Goal: Task Accomplishment & Management: Use online tool/utility

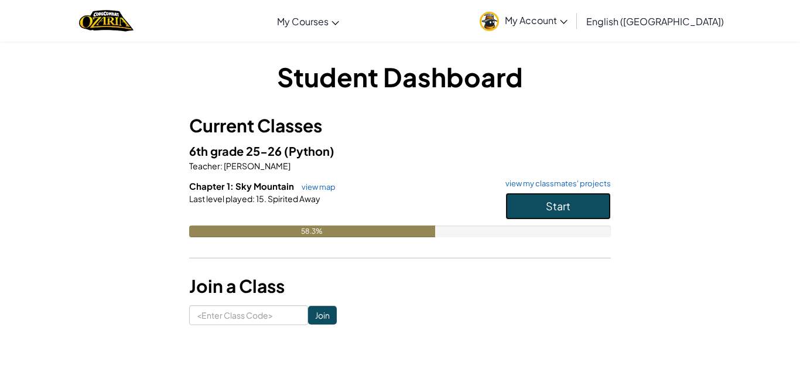
click at [530, 204] on button "Start" at bounding box center [558, 206] width 105 height 27
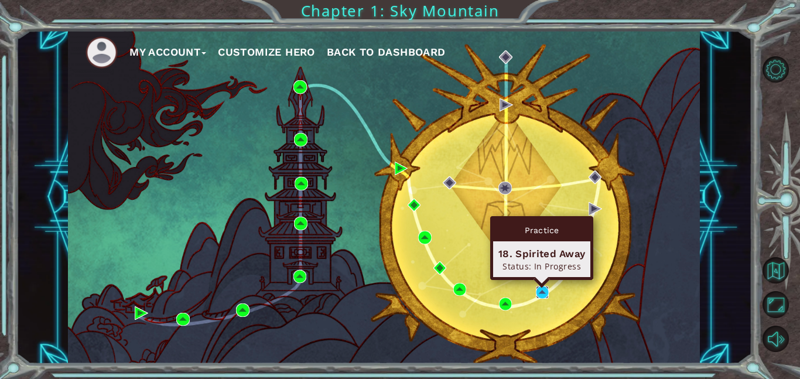
click at [538, 295] on img at bounding box center [542, 292] width 13 height 13
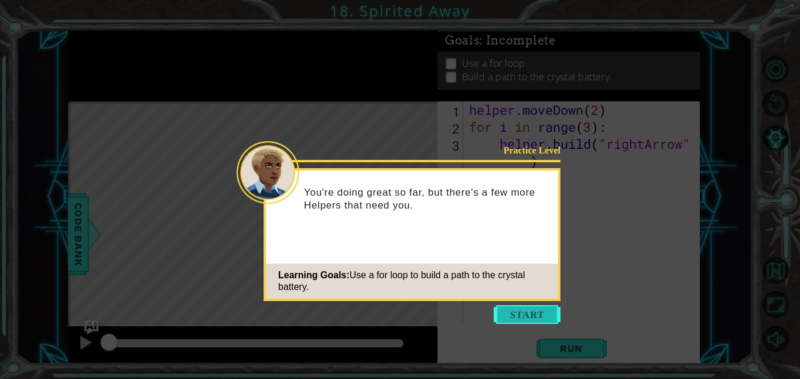
click at [517, 311] on button "Start" at bounding box center [527, 314] width 67 height 19
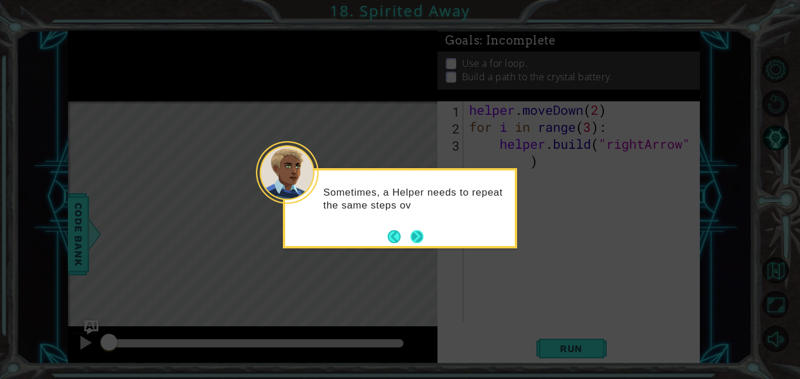
click at [418, 235] on button "Next" at bounding box center [417, 236] width 21 height 21
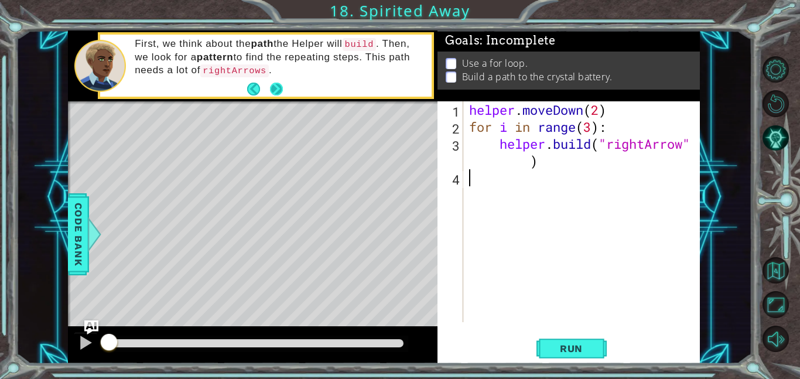
click at [278, 89] on button "Next" at bounding box center [276, 89] width 20 height 20
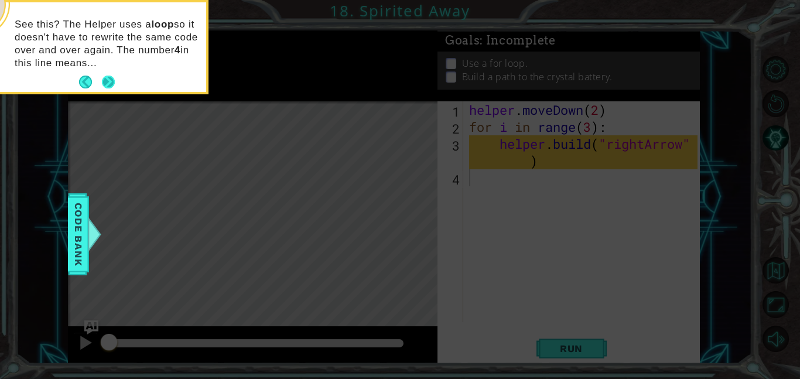
click at [107, 78] on button "Next" at bounding box center [108, 82] width 15 height 15
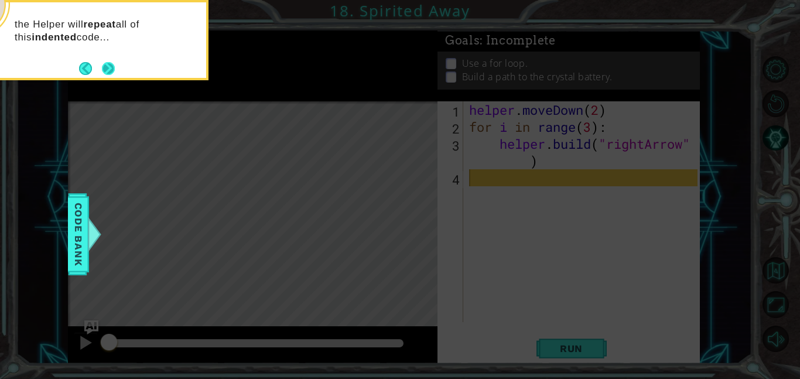
click at [107, 71] on button "Next" at bounding box center [109, 68] width 16 height 16
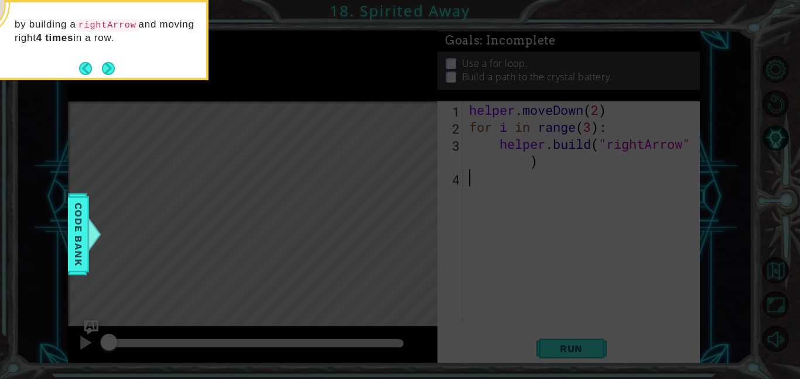
click at [107, 71] on button "Next" at bounding box center [108, 68] width 16 height 16
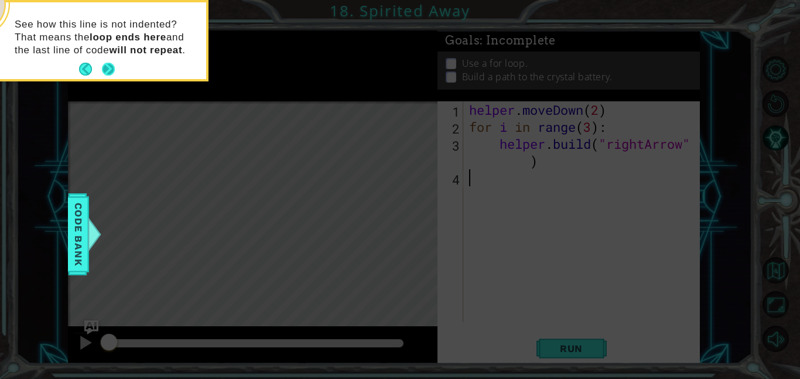
click at [108, 62] on button "Next" at bounding box center [108, 69] width 19 height 19
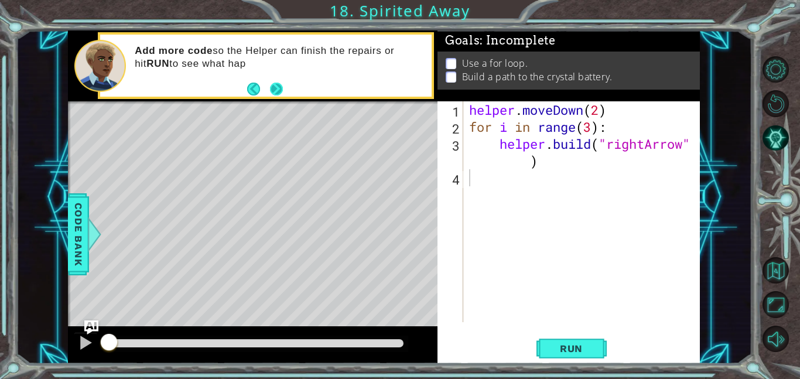
click at [276, 88] on button "Next" at bounding box center [276, 88] width 17 height 17
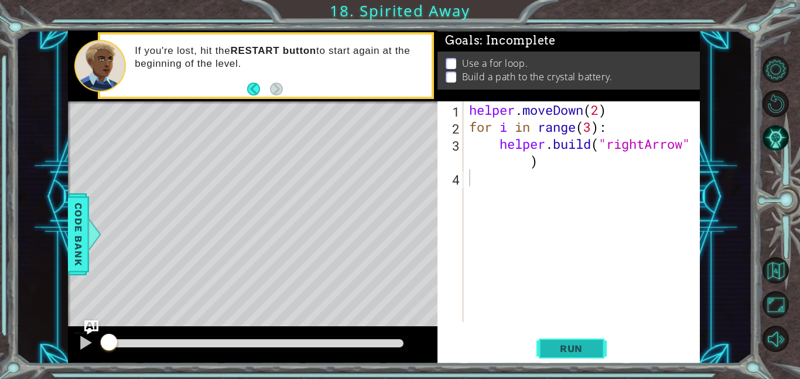
click at [561, 347] on span "Run" at bounding box center [571, 349] width 46 height 12
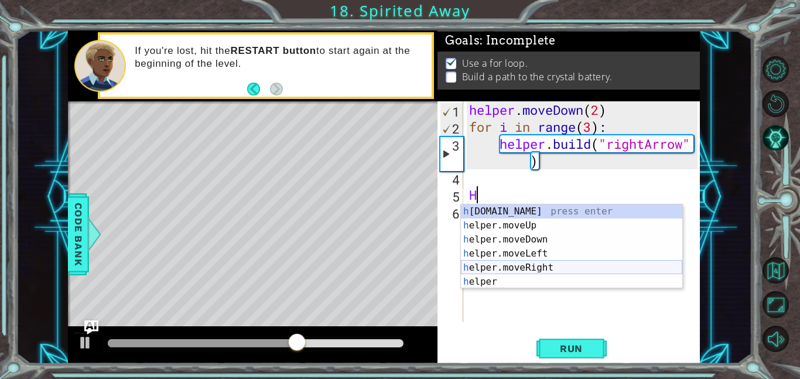
click at [520, 269] on div "h [DOMAIN_NAME] press enter h elper.moveUp press enter h elper.moveDown press e…" at bounding box center [571, 260] width 221 height 113
type textarea "helper.moveRight(1)"
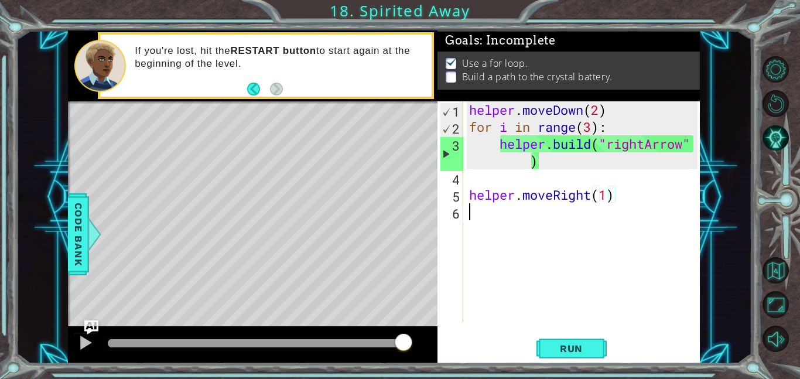
click at [487, 223] on div "helper . moveDown ( 2 ) for i in range ( 3 ) : helper . build ( "rightArrow" ) …" at bounding box center [585, 228] width 237 height 255
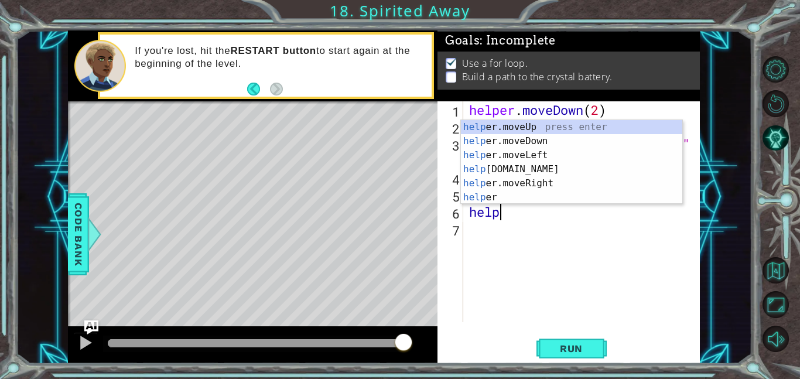
scroll to position [0, 1]
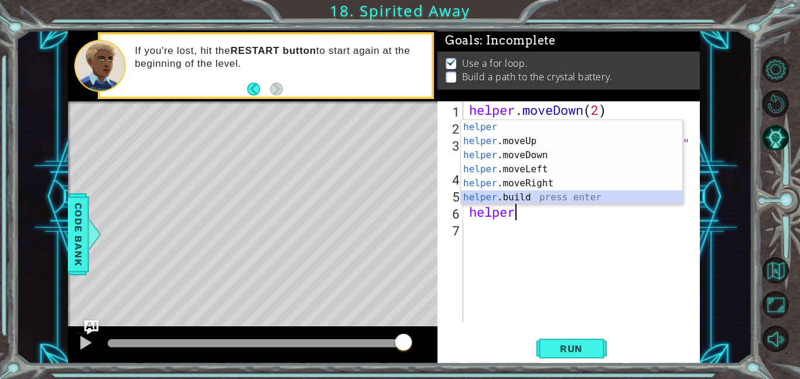
click at [540, 194] on div "helper press enter helper .moveUp press enter helper .moveDown press enter help…" at bounding box center [571, 176] width 221 height 113
type textarea "[DOMAIN_NAME]("rightArrow")"
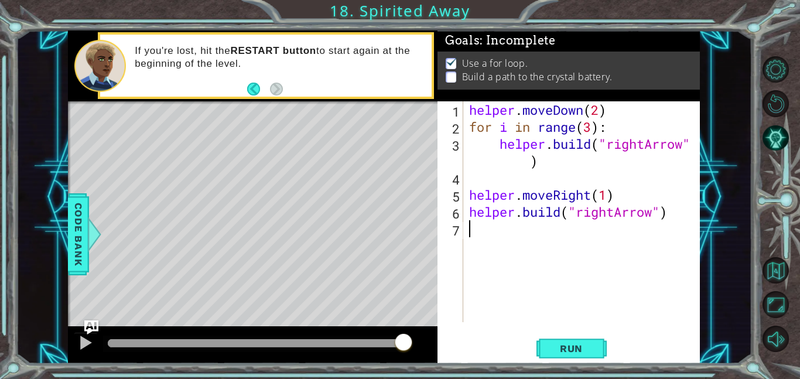
click at [697, 223] on div "helper . moveDown ( 2 ) for i in range ( 3 ) : helper . build ( "rightArrow" ) …" at bounding box center [585, 228] width 237 height 255
type textarea "f"
click at [563, 157] on div "helper . moveDown ( 2 ) for i in range ( 3 ) : helper . build ( "rightArrow" ) …" at bounding box center [585, 228] width 237 height 255
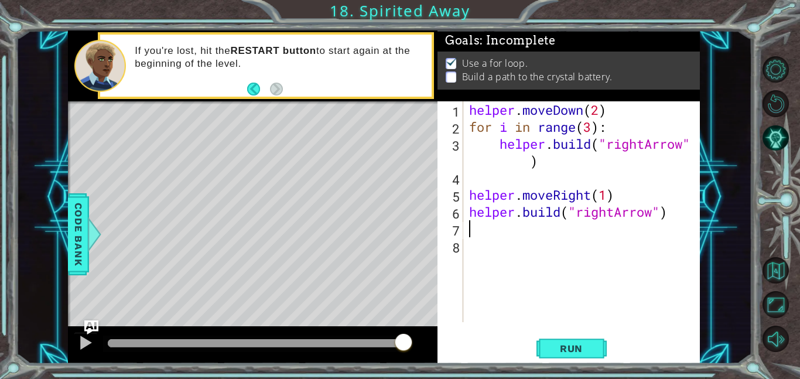
type textarea "[DOMAIN_NAME]("rightArrow")"
click at [526, 177] on div "helper . moveDown ( 2 ) for i in range ( 3 ) : helper . build ( "rightArrow" ) …" at bounding box center [585, 228] width 237 height 255
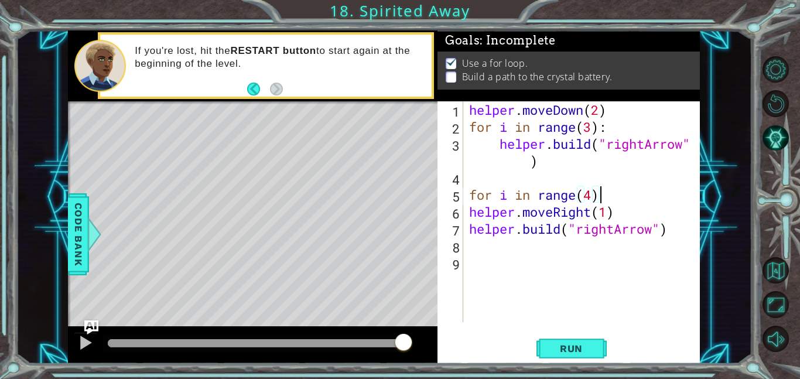
scroll to position [0, 5]
click at [565, 340] on button "Run" at bounding box center [572, 348] width 70 height 26
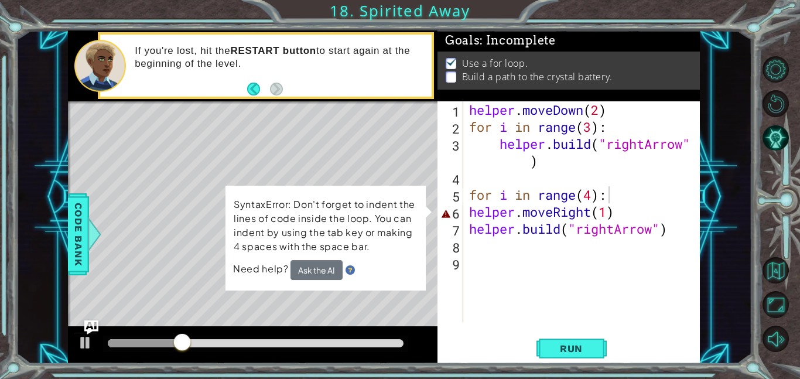
click at [465, 205] on div "for i in range(4): 1 2 3 4 5 6 7 8 9 helper . moveDown ( 2 ) for i in range ( 3…" at bounding box center [568, 211] width 260 height 221
click at [465, 211] on div "for i in range(4): 1 2 3 4 5 6 7 8 9 helper . moveDown ( 2 ) for i in range ( 3…" at bounding box center [568, 211] width 260 height 221
click at [285, 271] on span "Need help?" at bounding box center [261, 269] width 57 height 12
click at [367, 220] on p "SyntaxError: Don't forget to indent the lines of code inside the loop. You can …" at bounding box center [325, 225] width 185 height 59
click at [323, 270] on button "Ask the AI" at bounding box center [317, 270] width 52 height 20
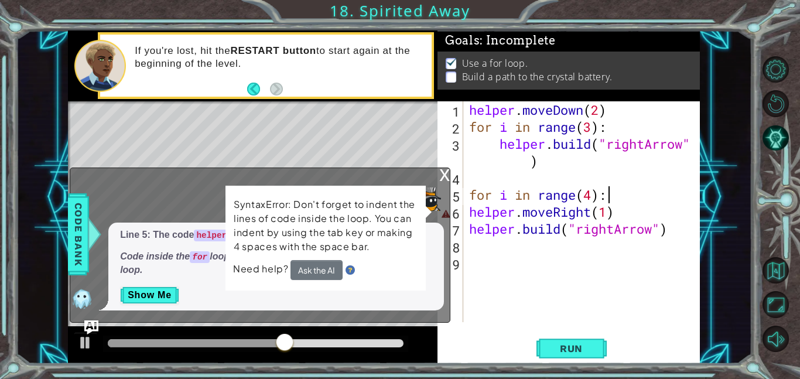
click at [527, 214] on div "helper . moveDown ( 2 ) for i in range ( 3 ) : helper . build ( "rightArrow" ) …" at bounding box center [585, 228] width 237 height 255
click at [94, 345] on button at bounding box center [85, 344] width 23 height 24
click at [471, 207] on div "helper . moveDown ( 2 ) for i in range ( 3 ) : helper . build ( "rightArrow" ) …" at bounding box center [585, 228] width 237 height 255
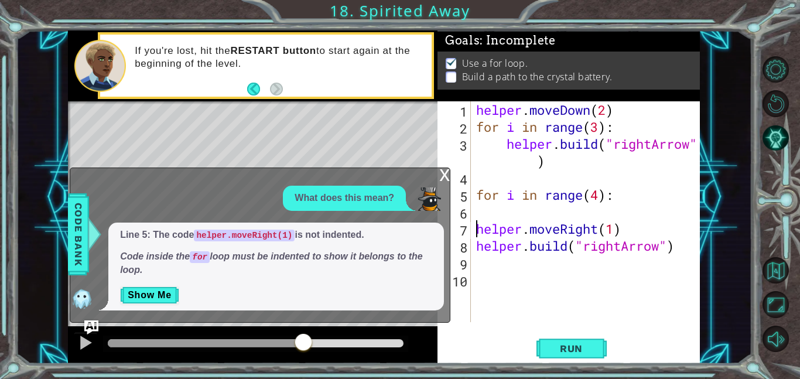
click at [446, 172] on div "x" at bounding box center [444, 174] width 11 height 12
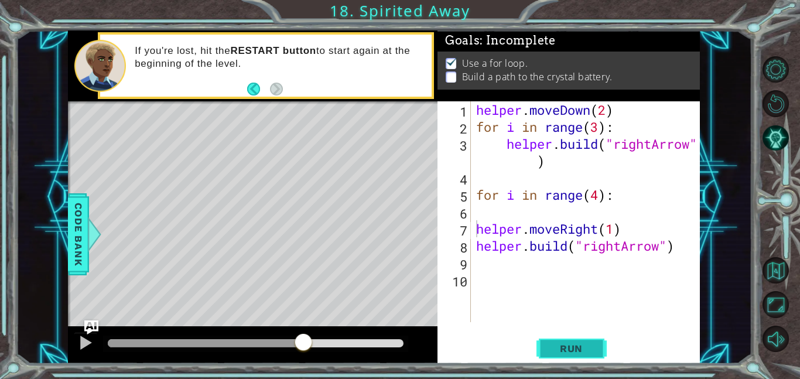
click at [581, 352] on span "Run" at bounding box center [571, 349] width 46 height 12
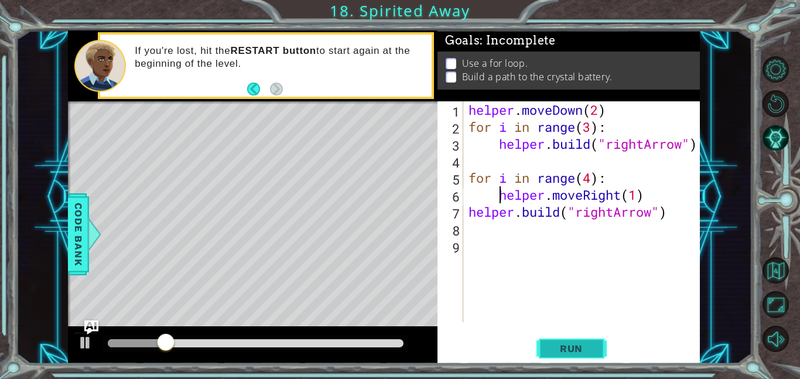
click at [589, 354] on button "Run" at bounding box center [572, 348] width 70 height 26
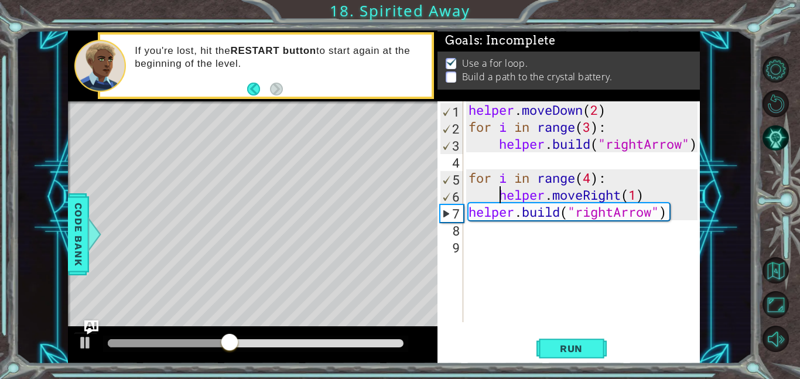
click at [591, 184] on div "helper . moveDown ( 2 ) for i in range ( 3 ) : helper . build ( "rightArrow" ) …" at bounding box center [584, 228] width 237 height 255
type textarea "for i in range(1):"
click at [557, 350] on span "Run" at bounding box center [571, 349] width 46 height 12
click at [473, 228] on div "helper . moveDown ( 2 ) for i in range ( 3 ) : helper . build ( "rightArrow" ) …" at bounding box center [584, 228] width 237 height 255
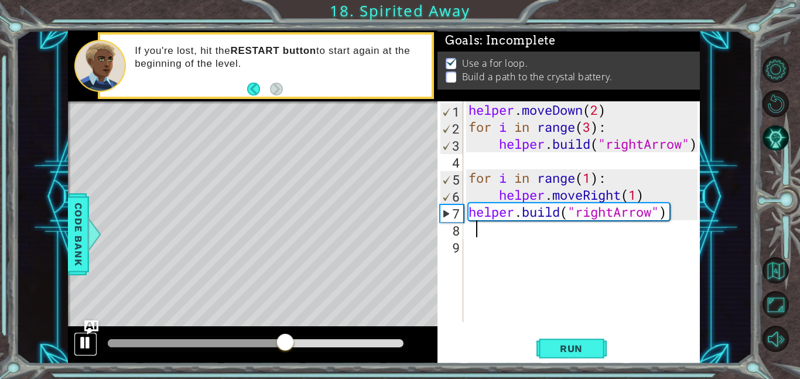
click at [91, 343] on div at bounding box center [85, 342] width 15 height 15
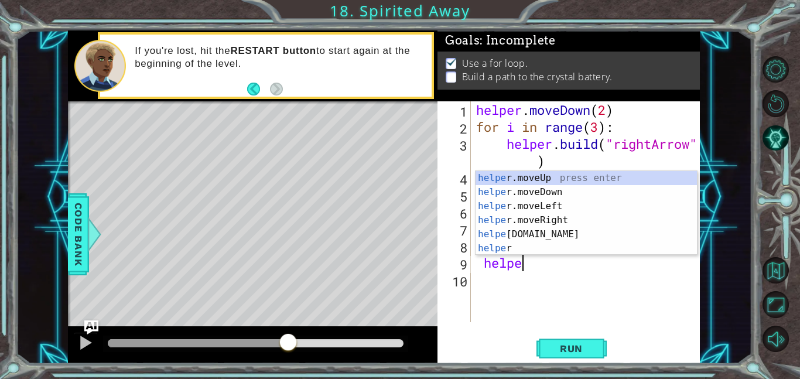
scroll to position [0, 2]
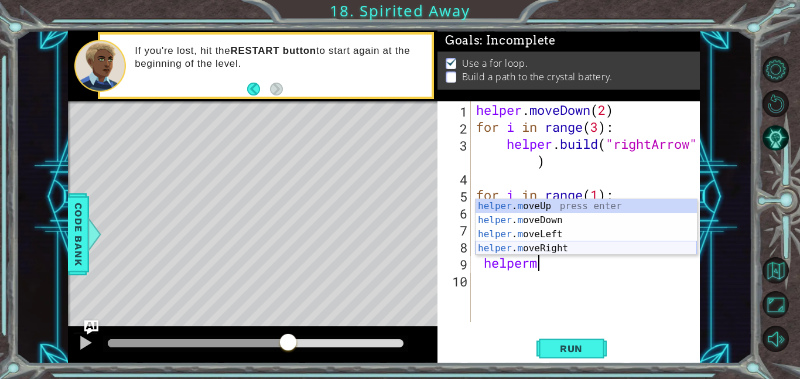
click at [502, 245] on div "helper . m oveUp press enter helper . m oveDown press enter helper . m oveLeft …" at bounding box center [586, 241] width 221 height 84
type textarea "helper.moveRight(1)"
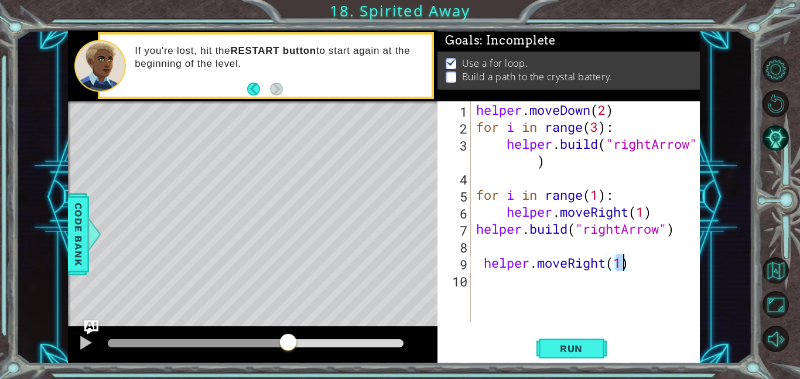
click at [521, 285] on div "helper . moveDown ( 2 ) for i in range ( 3 ) : helper . build ( "rightArrow" ) …" at bounding box center [589, 228] width 230 height 255
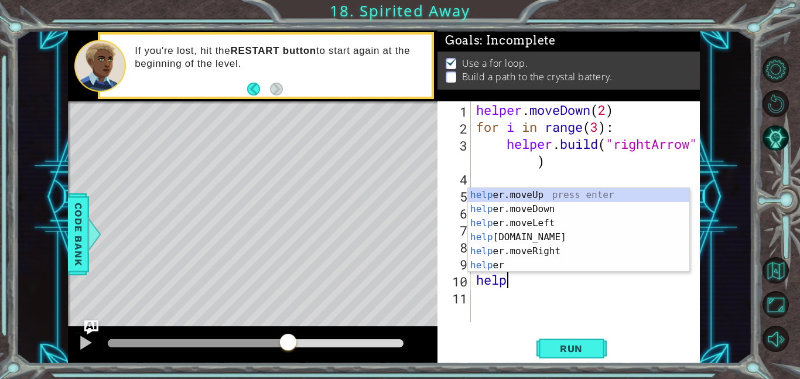
scroll to position [0, 1]
click at [534, 268] on div "helper press enter helper .moveUp press enter helper .moveDown press enter help…" at bounding box center [578, 244] width 221 height 113
type textarea "[DOMAIN_NAME]("rightArrow")"
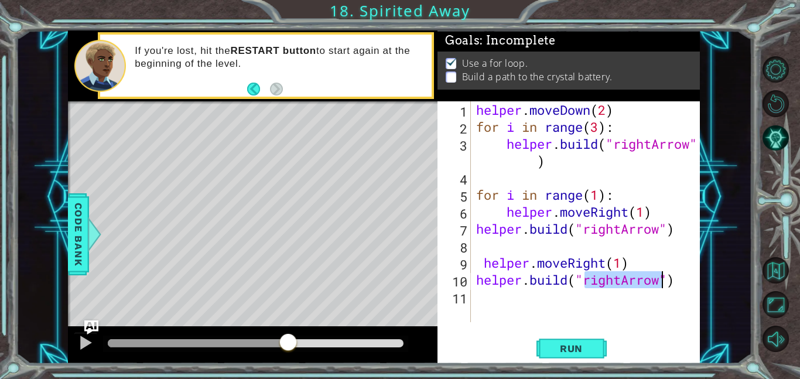
click at [572, 349] on span "Run" at bounding box center [571, 349] width 46 height 12
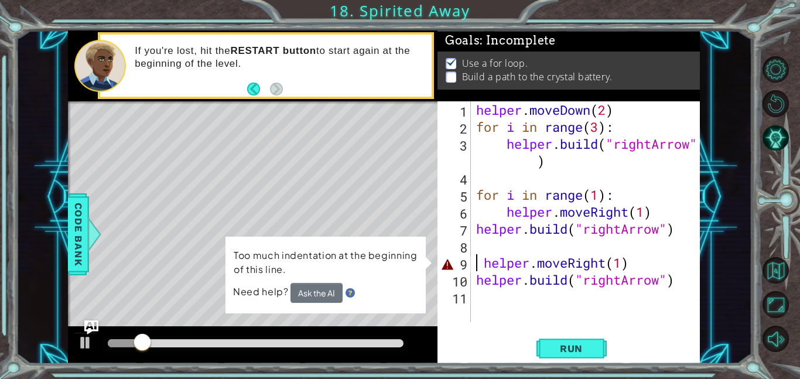
click at [480, 263] on div "helper . moveDown ( 2 ) for i in range ( 3 ) : helper . build ( "rightArrow" ) …" at bounding box center [589, 228] width 230 height 255
click at [482, 263] on div "helper . moveDown ( 2 ) for i in range ( 3 ) : helper . build ( "rightArrow" ) …" at bounding box center [589, 228] width 230 height 255
type textarea "helper.moveRight(1)"
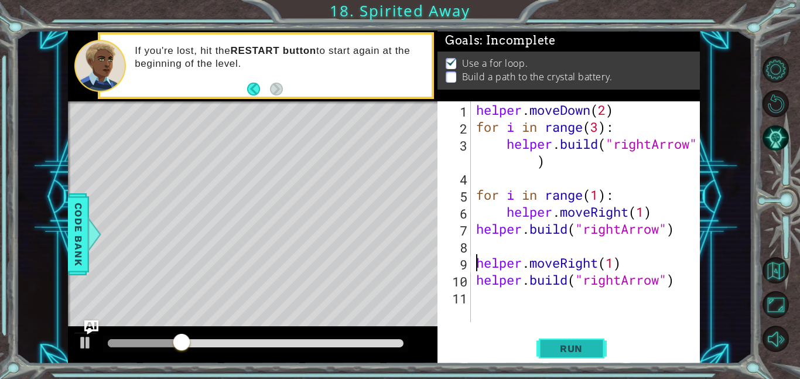
click at [547, 346] on button "Run" at bounding box center [572, 348] width 70 height 26
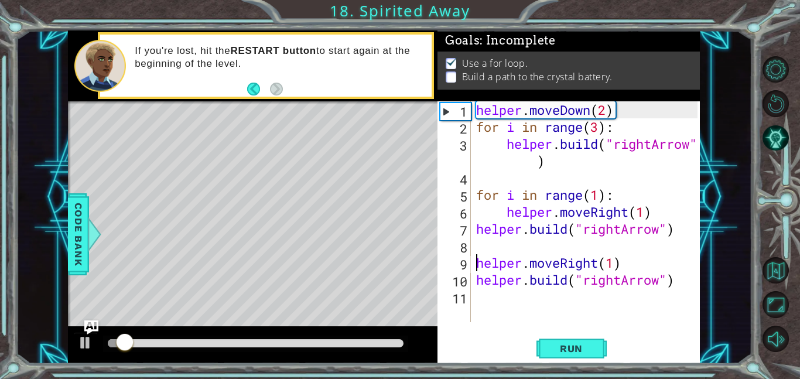
click at [482, 297] on div "helper . moveDown ( 2 ) for i in range ( 3 ) : helper . build ( "rightArrow" ) …" at bounding box center [589, 228] width 230 height 255
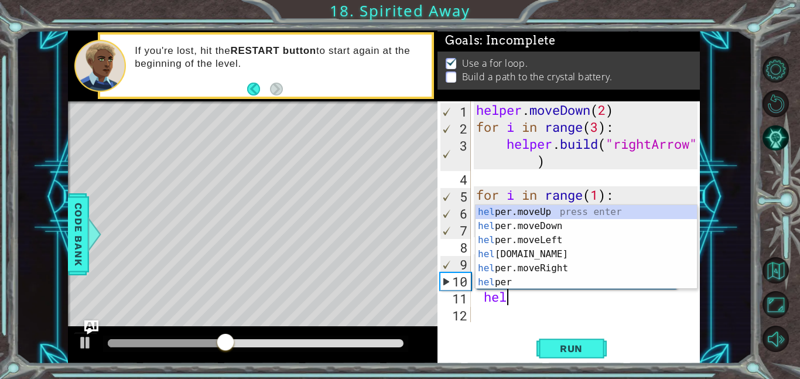
scroll to position [0, 1]
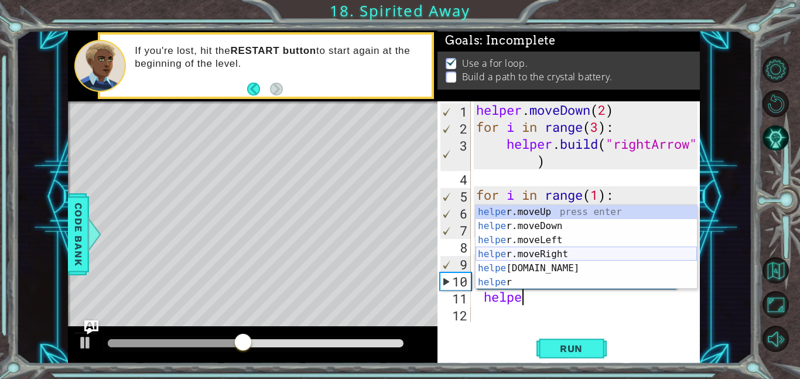
click at [546, 253] on div "helpe [PERSON_NAME]moveUp press enter helpe [PERSON_NAME]moveDown press enter h…" at bounding box center [586, 261] width 221 height 113
type textarea "helper.moveRight(1)"
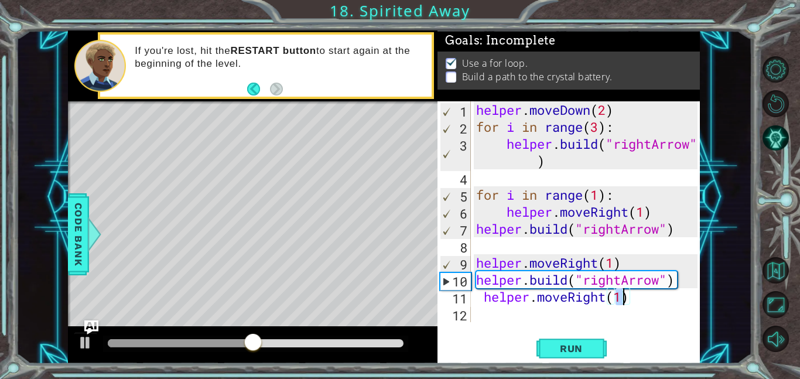
click at [493, 310] on div "helper . moveDown ( 2 ) for i in range ( 3 ) : helper . build ( "rightArrow" ) …" at bounding box center [589, 228] width 230 height 255
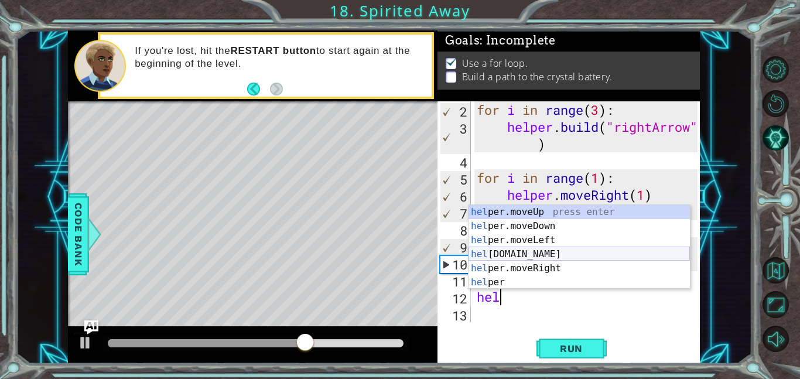
click at [537, 250] on div "hel per.moveUp press enter hel per.moveDown press enter hel per.moveLeft press …" at bounding box center [579, 261] width 221 height 113
type textarea "[DOMAIN_NAME]("rightArrow")"
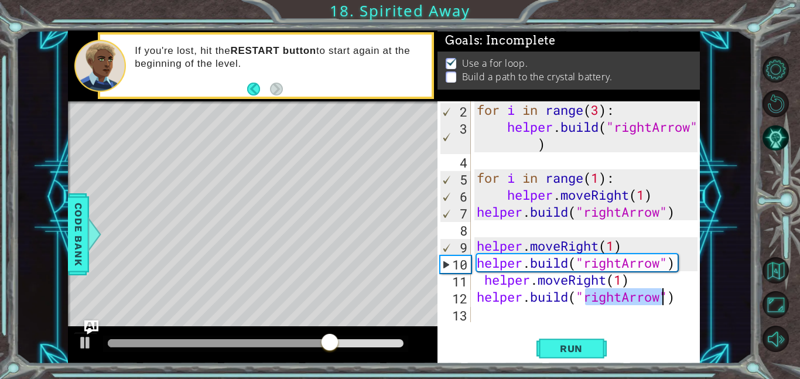
click at [485, 317] on div "for i in range ( 3 ) : helper . build ( "rightArrow" ) for i in range ( 1 ) : h…" at bounding box center [589, 228] width 229 height 255
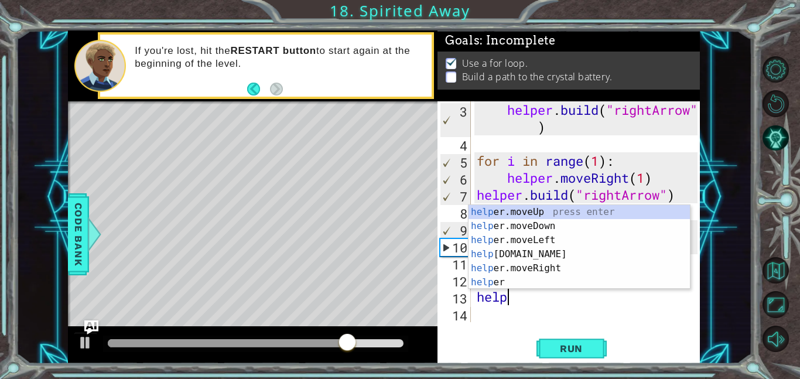
scroll to position [0, 1]
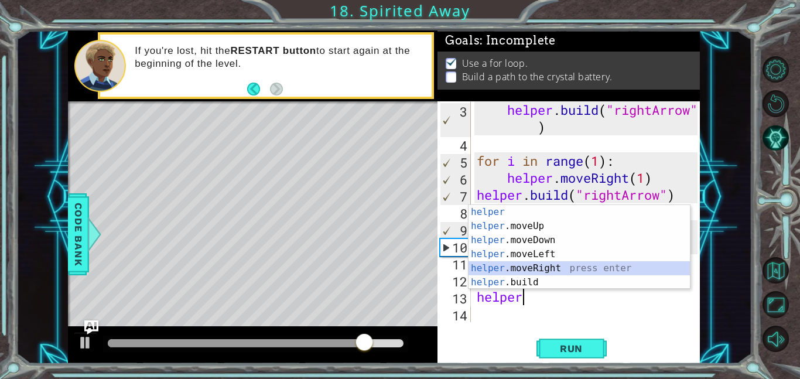
click at [550, 264] on div "helper press enter helper .moveUp press enter helper .moveDown press enter help…" at bounding box center [579, 261] width 221 height 113
type textarea "helper.moveRight(1)"
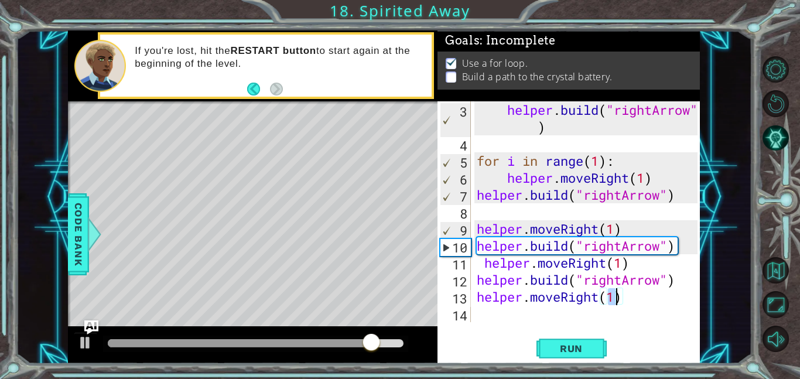
click at [515, 312] on div "helper . build ( "rightArrow" ) for i in range ( 1 ) : helper . moveRight ( 1 )…" at bounding box center [589, 237] width 229 height 272
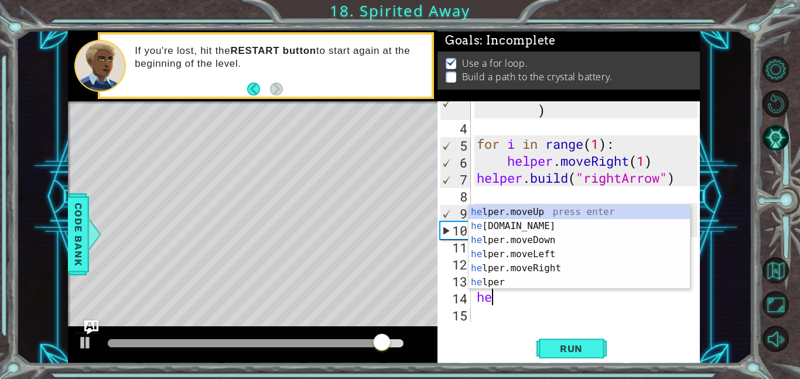
scroll to position [51, 0]
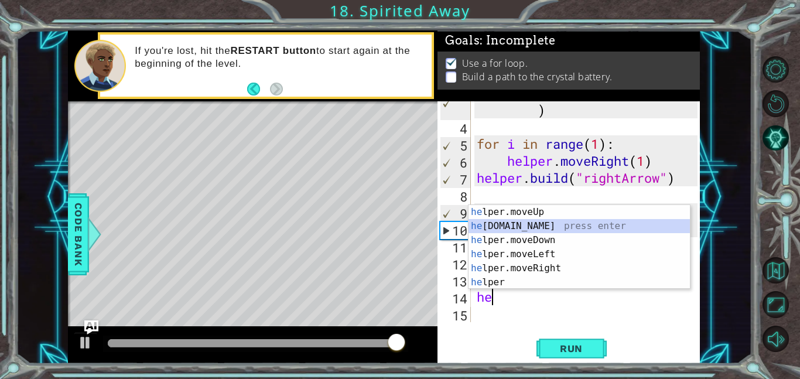
click at [537, 225] on div "he lper.moveUp press enter he [DOMAIN_NAME] press enter he lper.moveDown press …" at bounding box center [579, 261] width 221 height 113
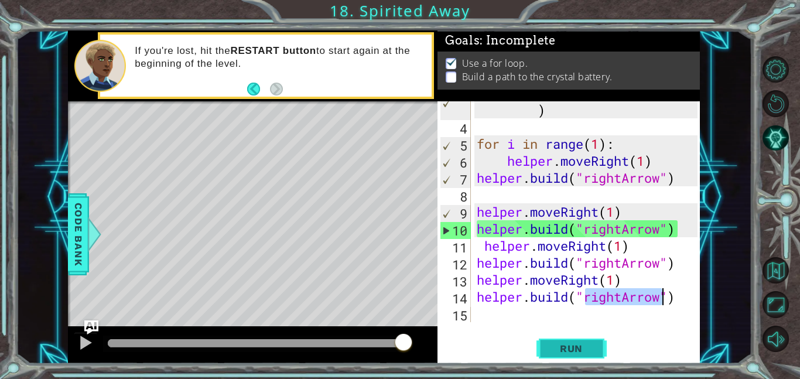
click at [582, 356] on button "Run" at bounding box center [572, 348] width 70 height 26
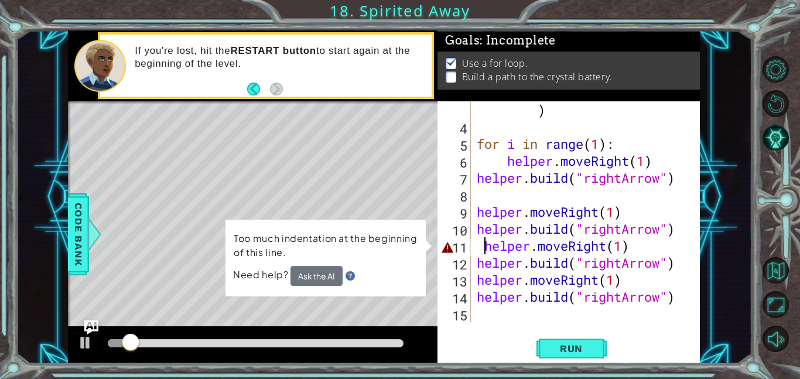
click at [482, 244] on div "helper . build ( "rightArrow" ) for i in range ( 1 ) : helper . moveRight ( 1 )…" at bounding box center [589, 220] width 229 height 272
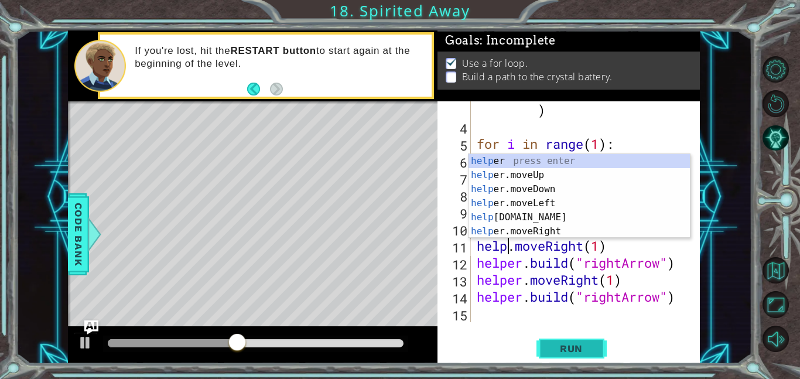
scroll to position [0, 2]
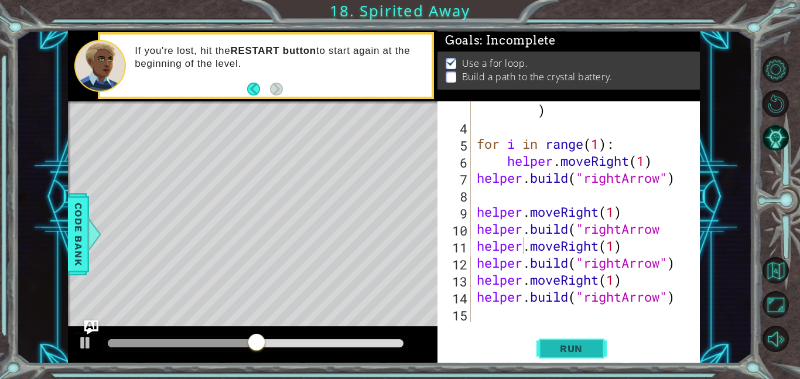
click at [579, 345] on span "Run" at bounding box center [571, 349] width 46 height 12
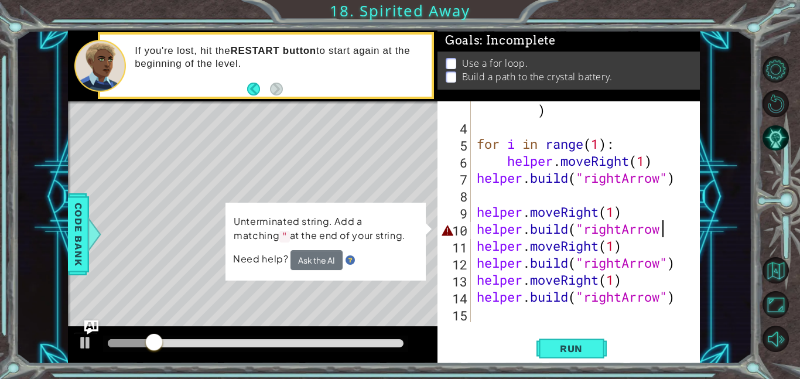
click at [668, 232] on div "helper . build ( "rightArrow" ) for i in range ( 1 ) : helper . moveRight ( 1 )…" at bounding box center [589, 220] width 229 height 272
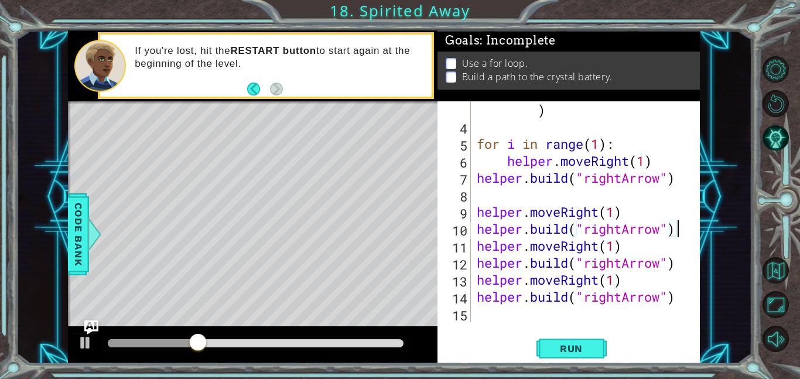
drag, startPoint x: 587, startPoint y: 353, endPoint x: 585, endPoint y: 371, distance: 17.7
click at [586, 353] on span "Run" at bounding box center [571, 349] width 46 height 12
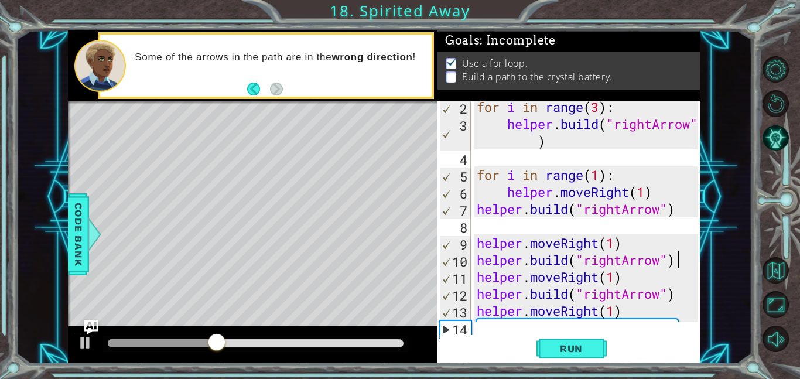
scroll to position [51, 0]
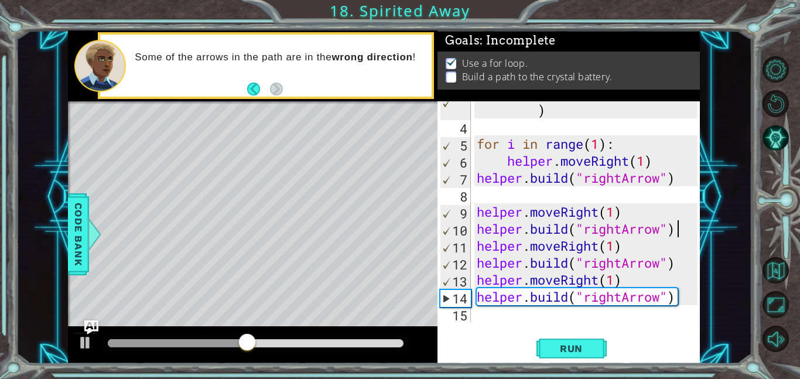
click at [598, 302] on div "helper . build ( "rightArrow" ) for i in range ( 1 ) : helper . moveRight ( 1 )…" at bounding box center [589, 220] width 229 height 272
click at [619, 298] on div "helper . build ( "rightArrow" ) for i in range ( 1 ) : helper . moveRight ( 1 )…" at bounding box center [589, 220] width 229 height 272
click at [621, 298] on div "helper . build ( "rightArrow" ) for i in range ( 1 ) : helper . moveRight ( 1 )…" at bounding box center [589, 220] width 229 height 272
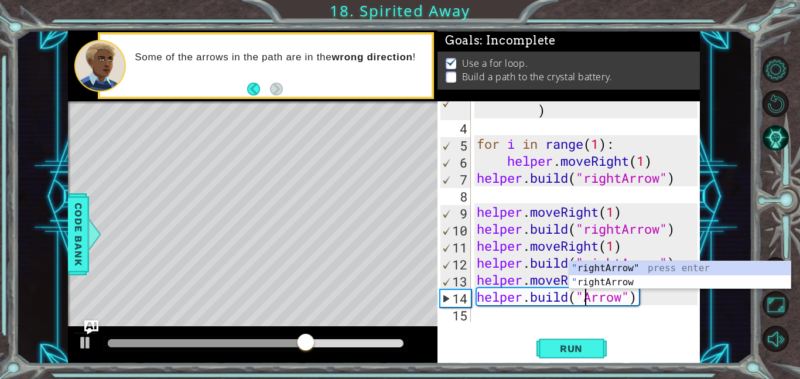
scroll to position [0, 5]
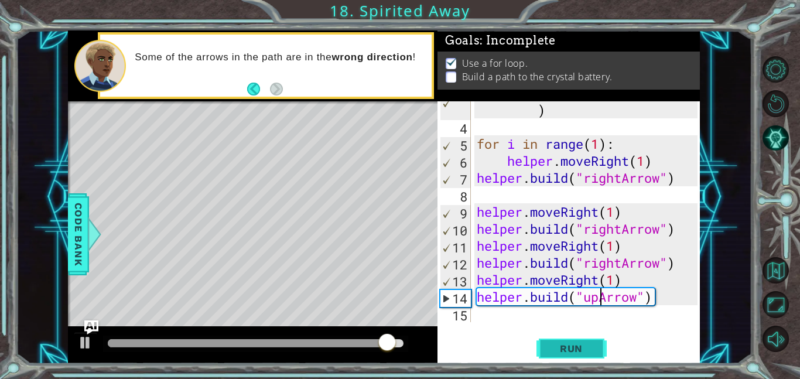
type textarea "[DOMAIN_NAME]("upArrow")"
click at [572, 355] on button "Run" at bounding box center [572, 348] width 70 height 26
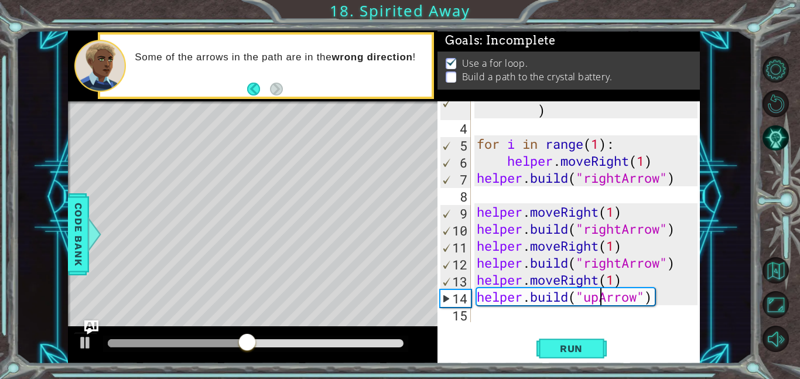
click at [507, 318] on div "helper . build ( "rightArrow" ) for i in range ( 1 ) : helper . moveRight ( 1 )…" at bounding box center [589, 220] width 229 height 272
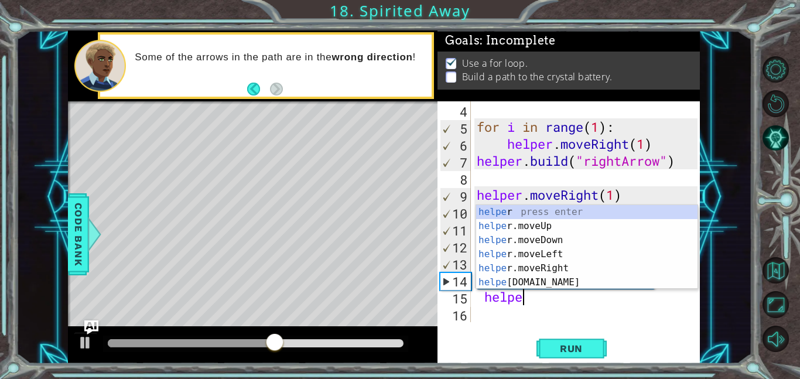
scroll to position [0, 2]
click at [567, 227] on div "helper press enter helper .moveUp press enter helper .moveDown press enter help…" at bounding box center [586, 261] width 221 height 113
type textarea "helper.moveUp(1)"
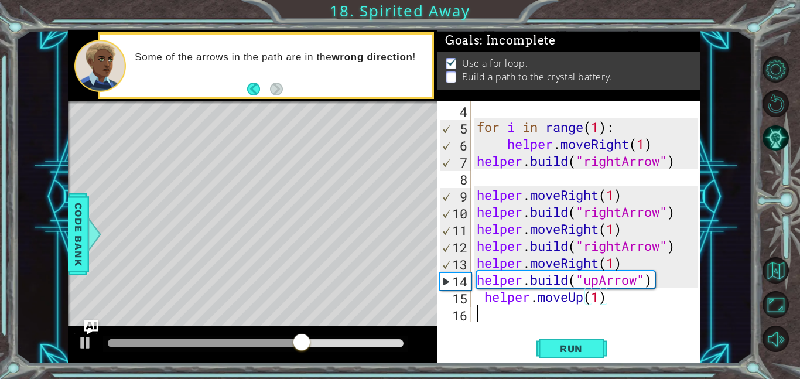
click at [524, 316] on div "for i in range ( 1 ) : helper . moveRight ( 1 ) helper . build ( "rightArrow" )…" at bounding box center [589, 228] width 229 height 255
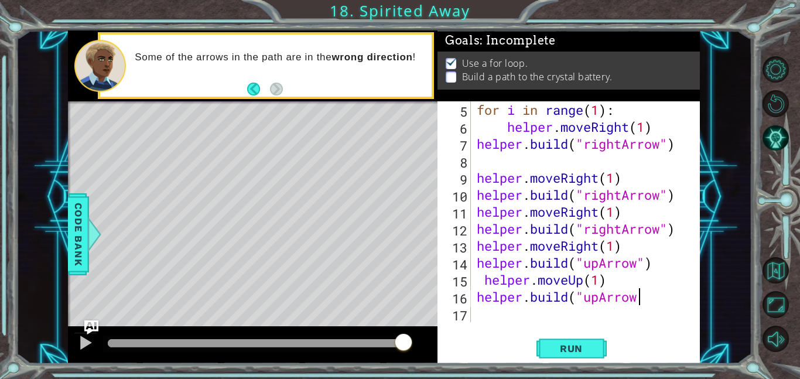
scroll to position [0, 7]
click at [549, 354] on button "Run" at bounding box center [572, 348] width 70 height 26
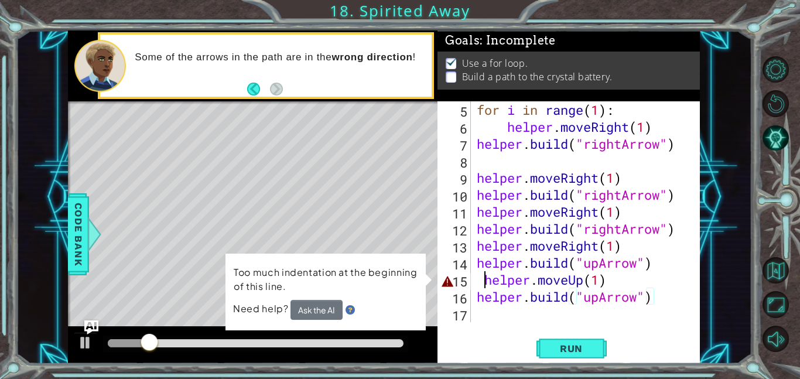
click at [486, 279] on div "for i in range ( 1 ) : helper . moveRight ( 1 ) helper . build ( "rightArrow" )…" at bounding box center [589, 228] width 229 height 255
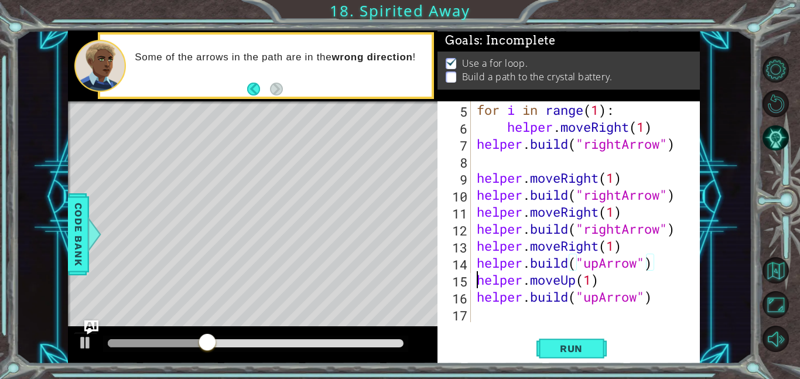
scroll to position [0, 5]
type textarea "helper.moveUp(1)"
click at [573, 343] on span "Run" at bounding box center [571, 349] width 46 height 12
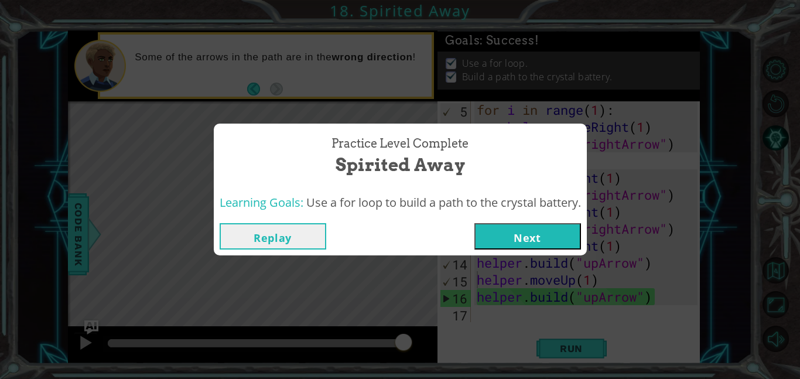
click at [559, 239] on button "Next" at bounding box center [528, 236] width 107 height 26
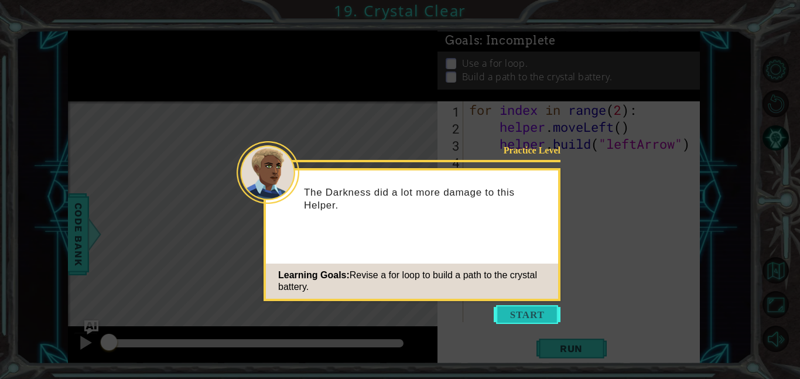
click at [536, 311] on button "Start" at bounding box center [527, 314] width 67 height 19
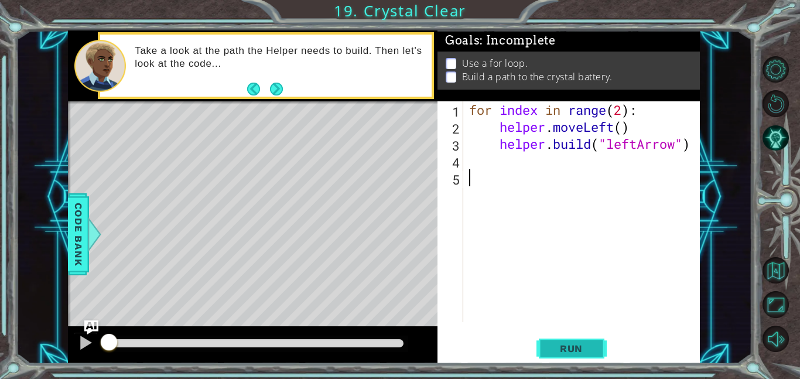
click at [588, 346] on span "Run" at bounding box center [571, 349] width 46 height 12
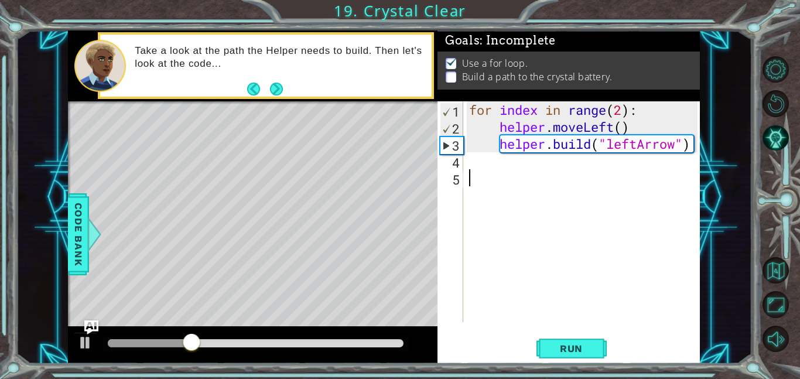
click at [472, 159] on div "for index in range ( 2 ) : helper . moveLeft ( ) helper . build ( "leftArrow" )" at bounding box center [585, 228] width 237 height 255
click at [625, 110] on div "for index in range ( 2 ) : helper . moveLeft ( ) helper . build ( "leftArrow" )" at bounding box center [585, 228] width 237 height 255
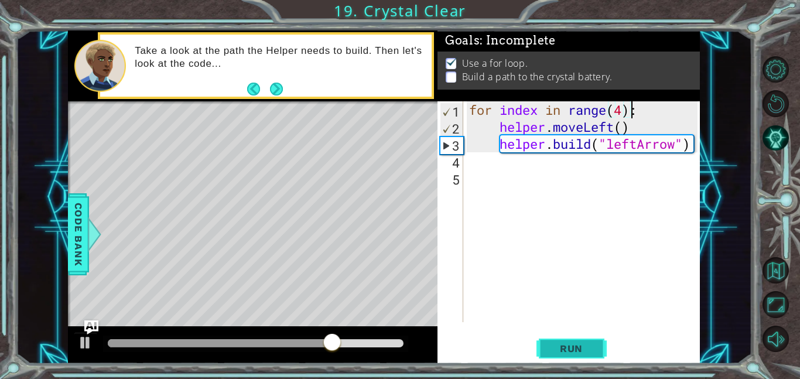
type textarea "for index in range(4):"
click at [552, 357] on button "Run" at bounding box center [572, 348] width 70 height 26
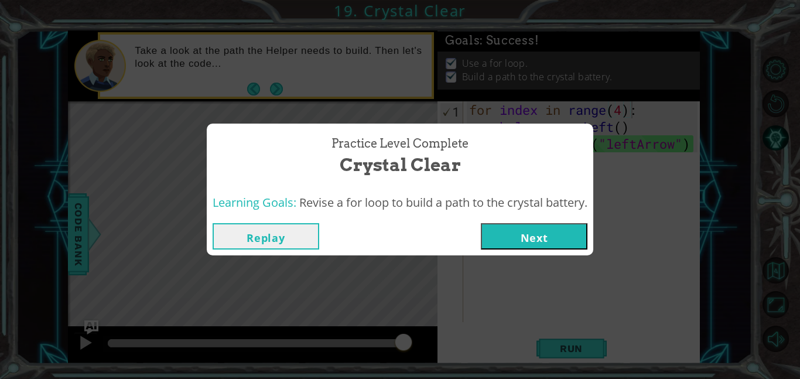
click at [568, 224] on button "Next" at bounding box center [534, 236] width 107 height 26
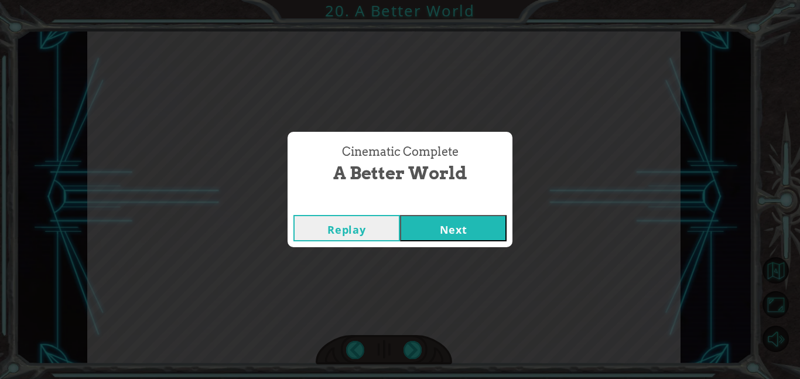
click at [469, 231] on button "Next" at bounding box center [453, 228] width 107 height 26
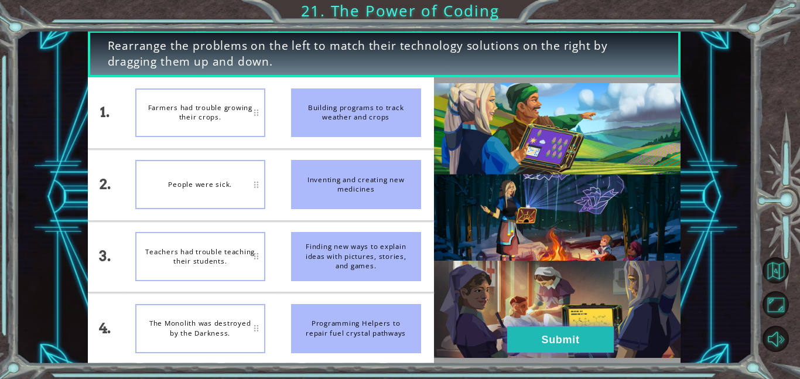
click at [602, 341] on button "Submit" at bounding box center [560, 339] width 107 height 26
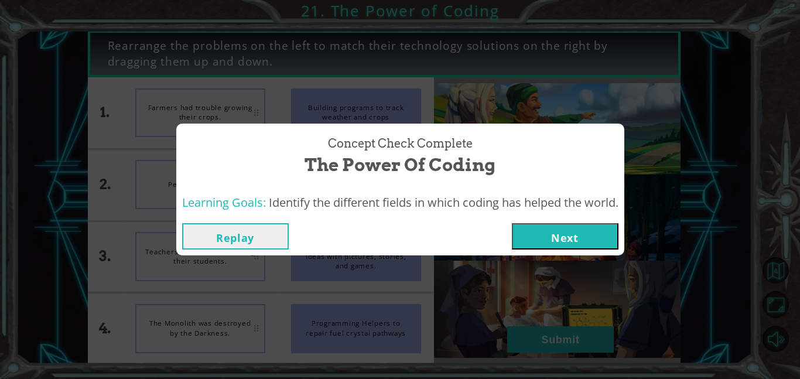
click at [565, 242] on button "Next" at bounding box center [565, 236] width 107 height 26
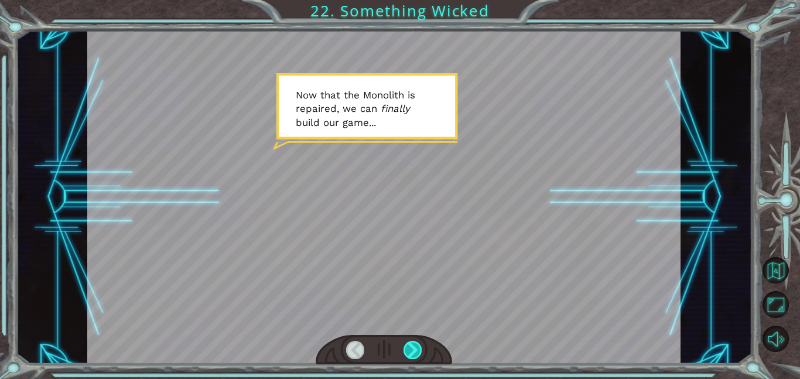
click at [411, 350] on div at bounding box center [413, 350] width 19 height 18
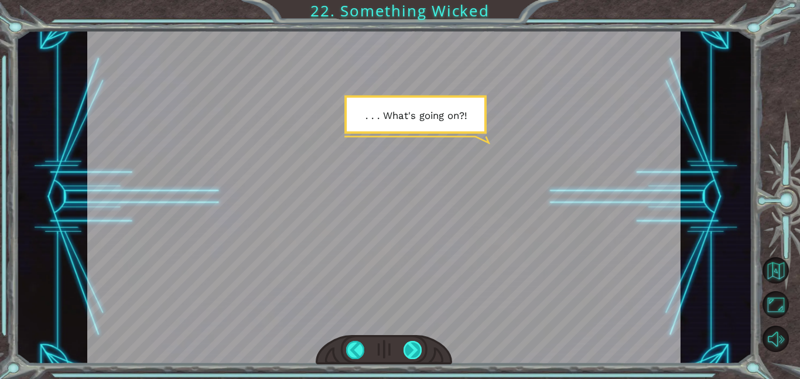
click at [411, 350] on div at bounding box center [413, 350] width 19 height 18
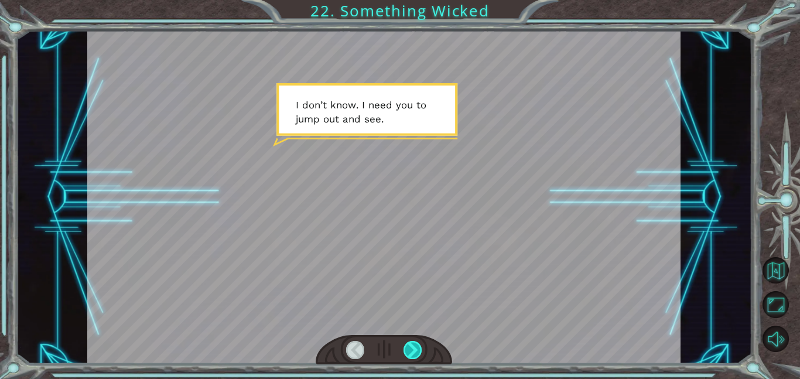
click at [411, 350] on div at bounding box center [413, 350] width 19 height 18
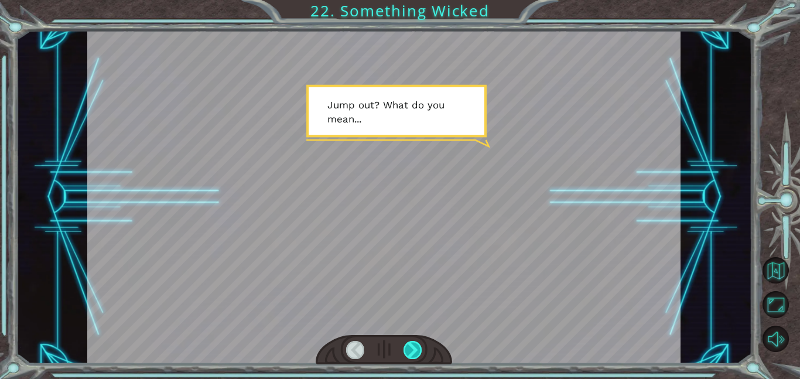
click at [411, 350] on div at bounding box center [413, 350] width 19 height 18
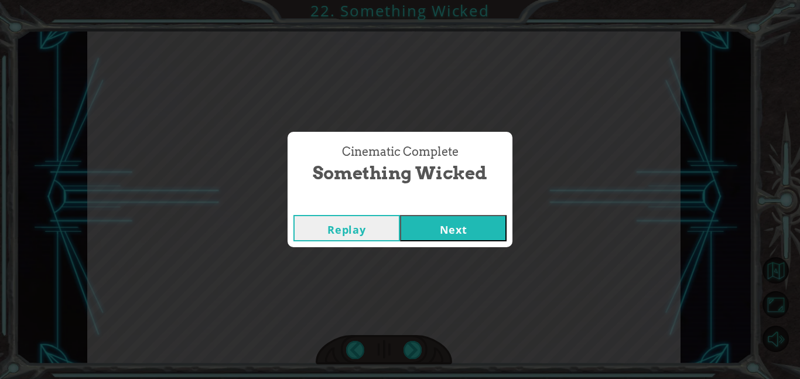
click at [444, 240] on button "Next" at bounding box center [453, 228] width 107 height 26
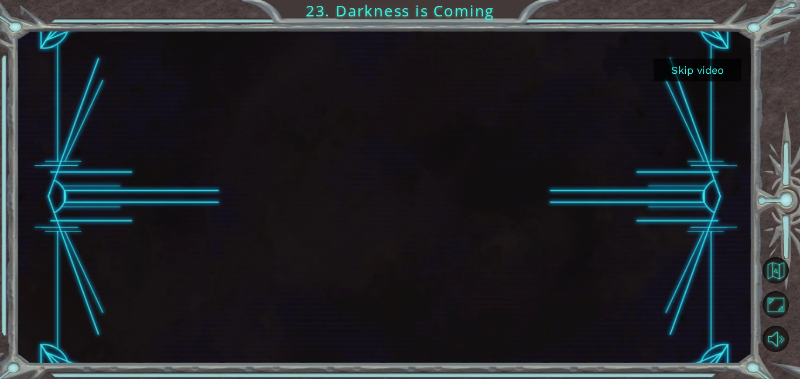
click at [387, 178] on div at bounding box center [384, 196] width 593 height 333
drag, startPoint x: 385, startPoint y: 175, endPoint x: 375, endPoint y: 184, distance: 13.7
click at [385, 175] on div at bounding box center [384, 196] width 593 height 333
drag, startPoint x: 373, startPoint y: 186, endPoint x: 360, endPoint y: 195, distance: 15.5
click at [362, 193] on div at bounding box center [384, 196] width 593 height 333
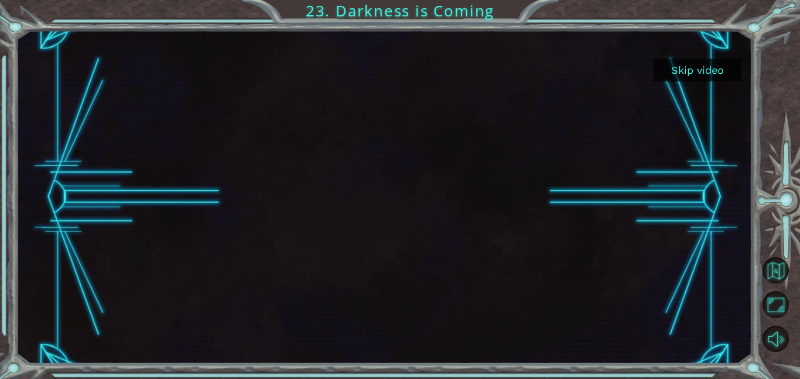
click at [705, 74] on button "Skip video" at bounding box center [698, 70] width 88 height 23
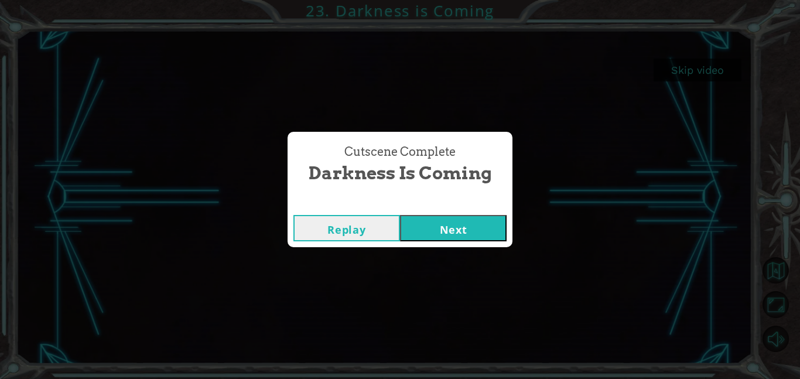
click at [437, 220] on button "Next" at bounding box center [453, 228] width 107 height 26
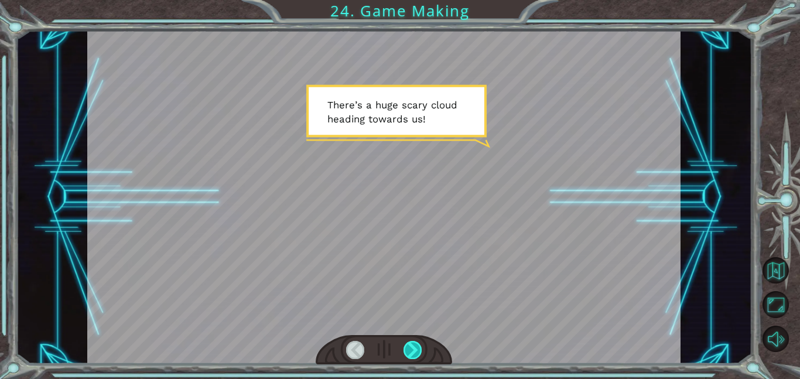
click at [410, 352] on div at bounding box center [413, 350] width 19 height 18
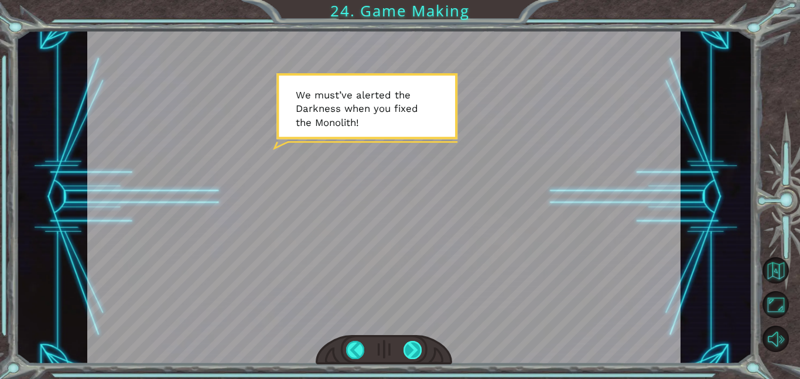
click at [418, 352] on div at bounding box center [413, 350] width 19 height 18
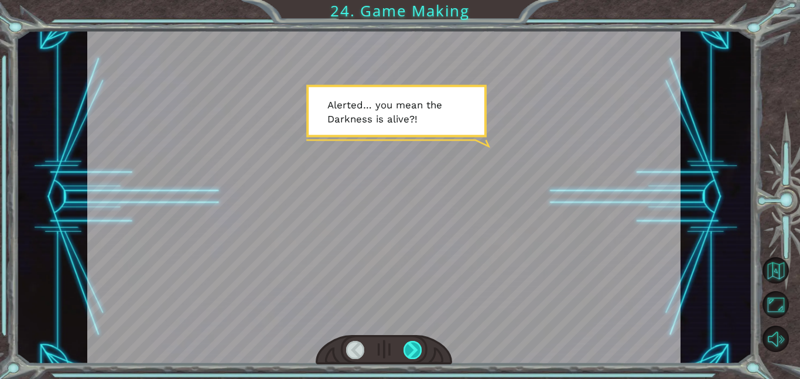
click at [418, 349] on div at bounding box center [413, 350] width 19 height 18
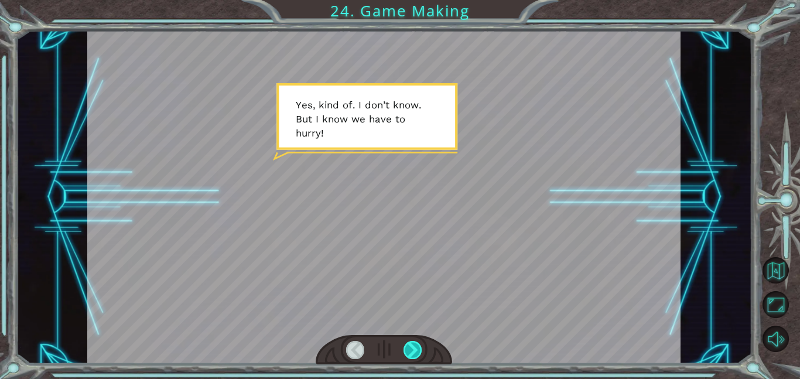
click at [420, 346] on div at bounding box center [413, 350] width 19 height 18
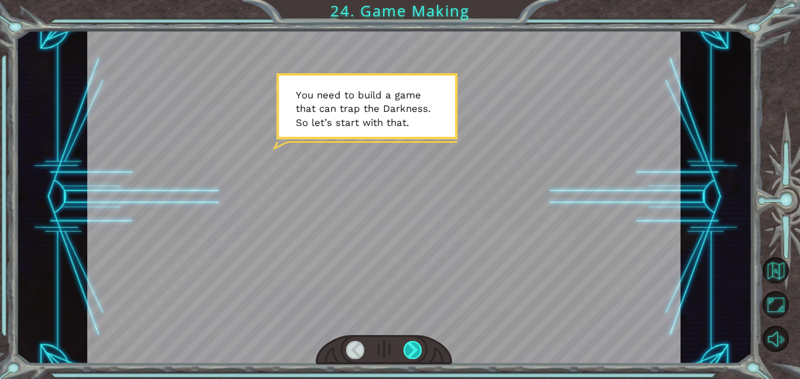
click at [420, 346] on div at bounding box center [413, 350] width 19 height 18
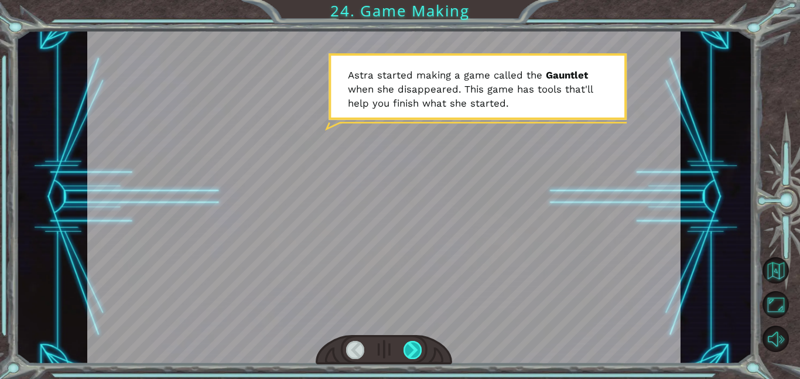
click at [418, 350] on div at bounding box center [413, 350] width 19 height 18
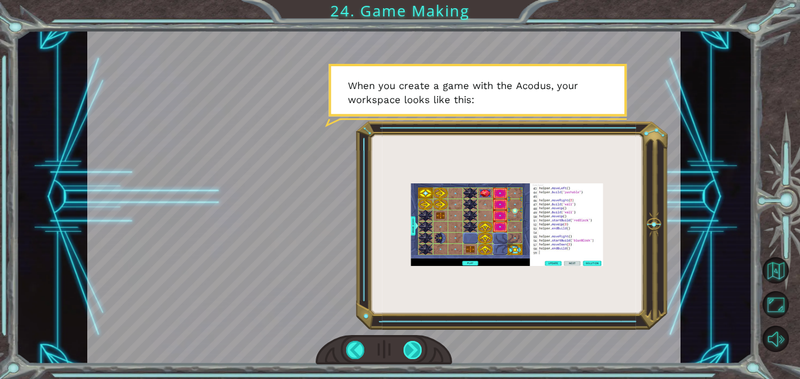
click at [420, 353] on div at bounding box center [413, 350] width 19 height 18
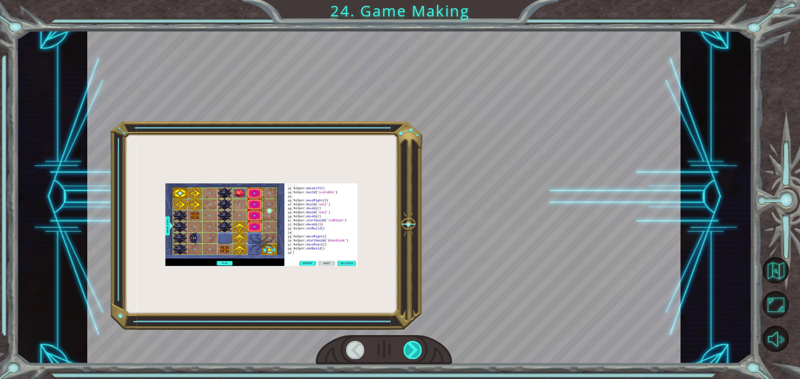
click at [418, 355] on div at bounding box center [413, 350] width 19 height 18
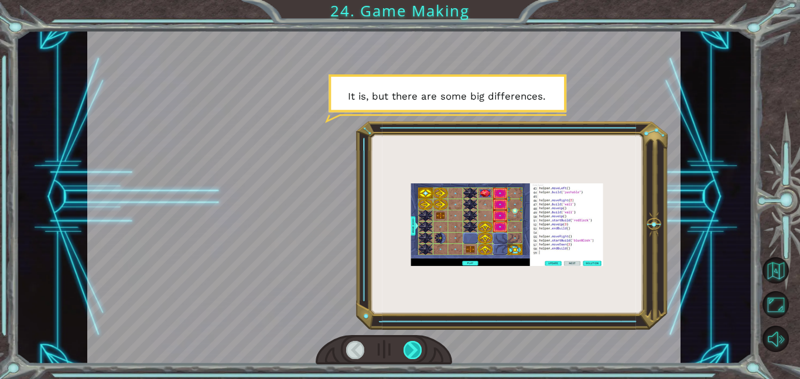
click at [418, 355] on div at bounding box center [413, 350] width 19 height 18
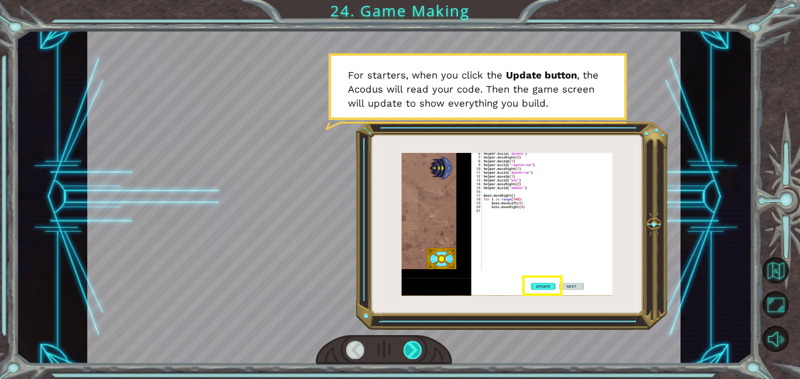
click at [418, 355] on div at bounding box center [413, 350] width 19 height 18
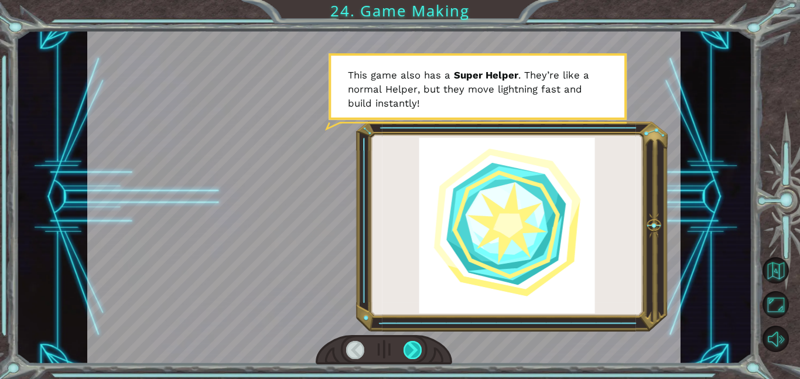
click at [418, 350] on div at bounding box center [413, 350] width 19 height 18
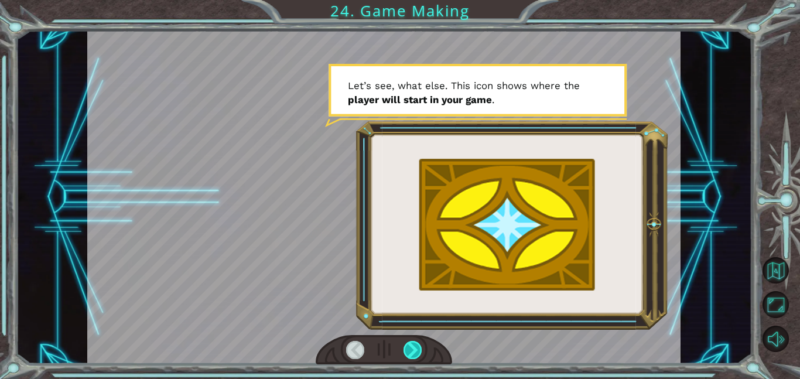
click at [418, 350] on div at bounding box center [413, 350] width 19 height 18
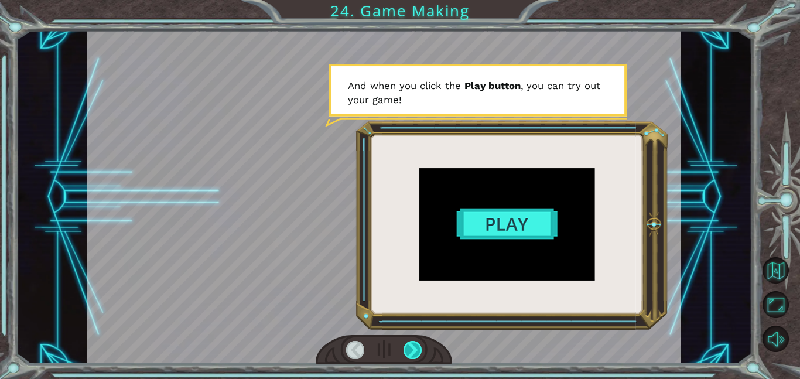
click at [418, 350] on div at bounding box center [413, 350] width 19 height 18
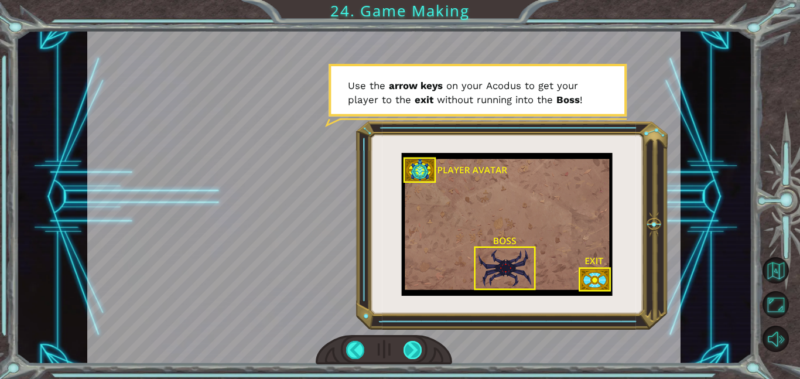
click at [416, 346] on div at bounding box center [413, 350] width 19 height 18
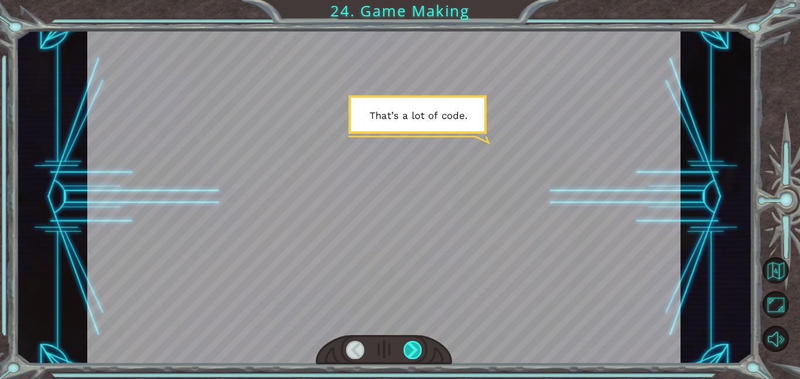
click at [416, 346] on div at bounding box center [413, 350] width 19 height 18
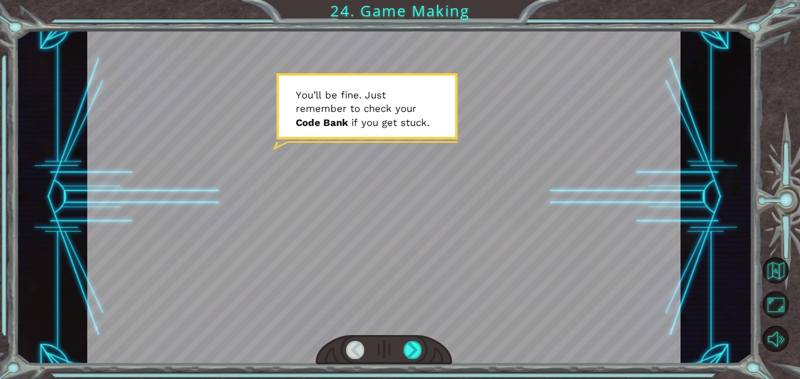
click at [417, 330] on div at bounding box center [384, 196] width 594 height 333
click at [413, 342] on div at bounding box center [413, 350] width 19 height 18
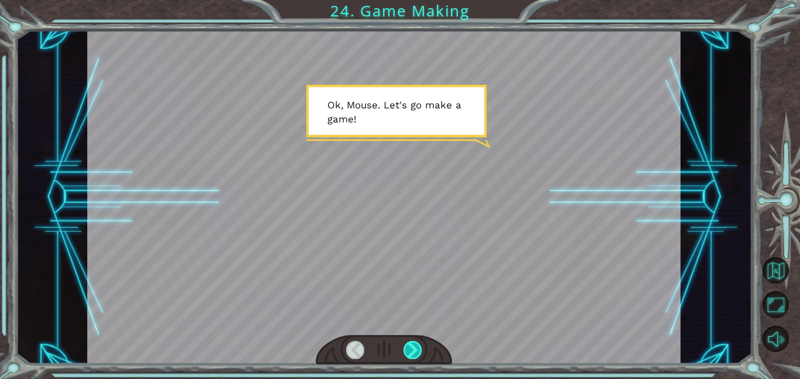
click at [413, 342] on div at bounding box center [413, 350] width 19 height 18
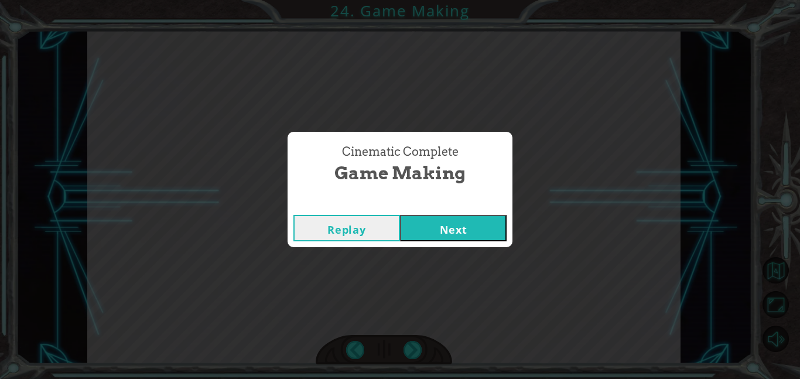
click at [417, 223] on button "Next" at bounding box center [453, 228] width 107 height 26
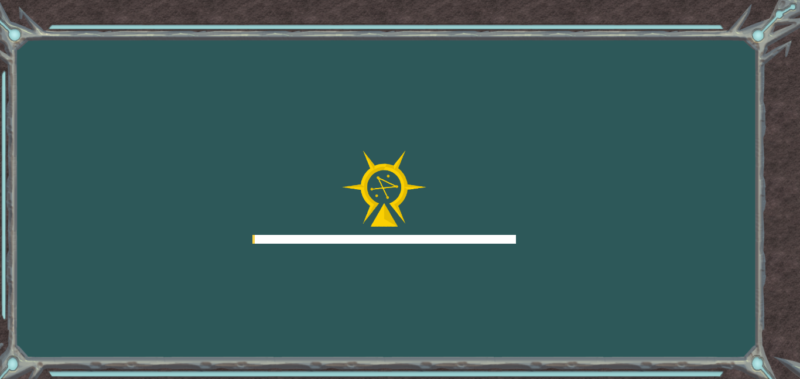
click at [478, 233] on div at bounding box center [385, 198] width 264 height 94
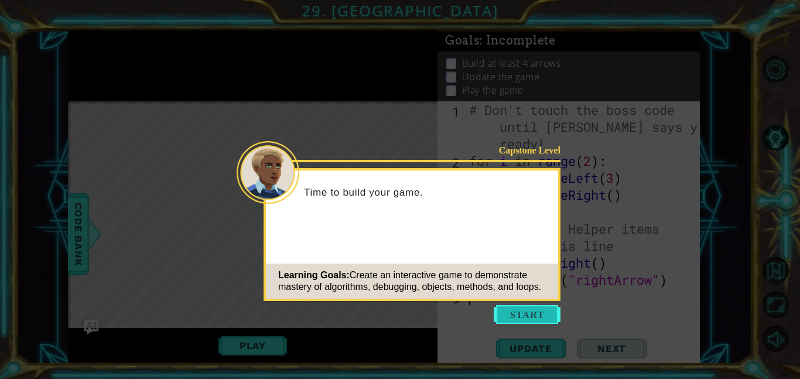
click at [540, 312] on button "Start" at bounding box center [527, 314] width 67 height 19
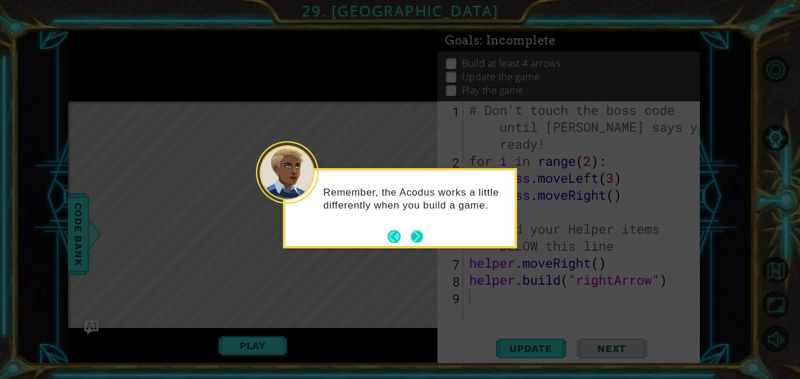
click at [415, 237] on button "Next" at bounding box center [417, 236] width 15 height 15
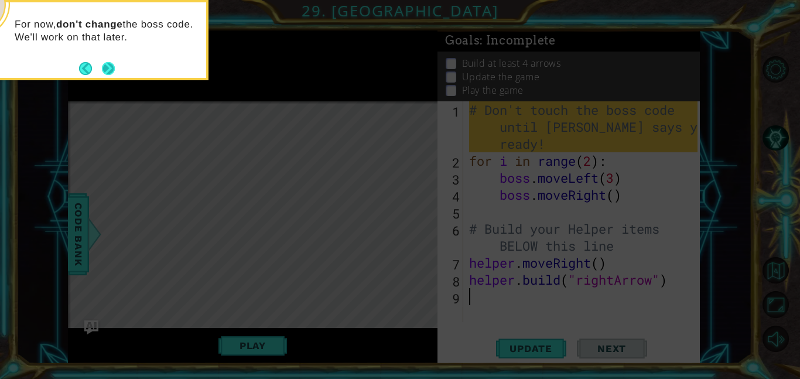
click at [107, 65] on button "Next" at bounding box center [108, 68] width 13 height 13
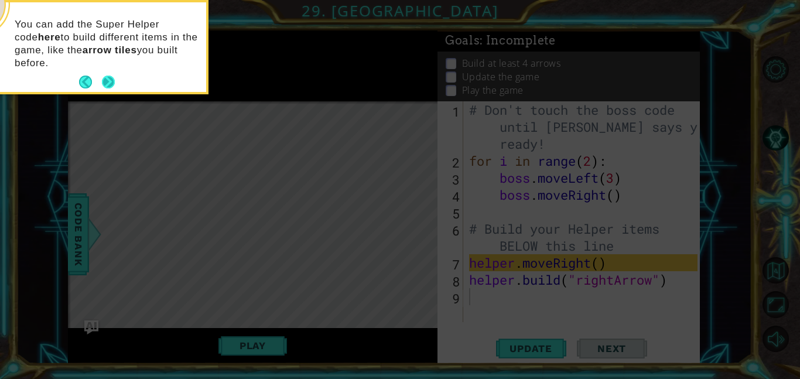
click at [114, 85] on button "Next" at bounding box center [108, 82] width 19 height 19
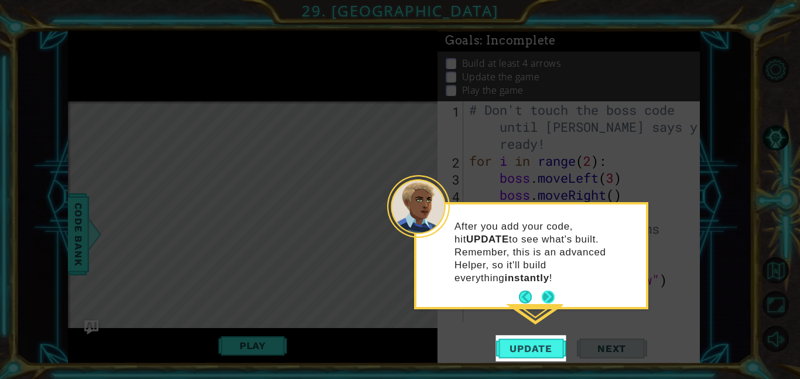
click at [547, 292] on button "Next" at bounding box center [547, 297] width 13 height 13
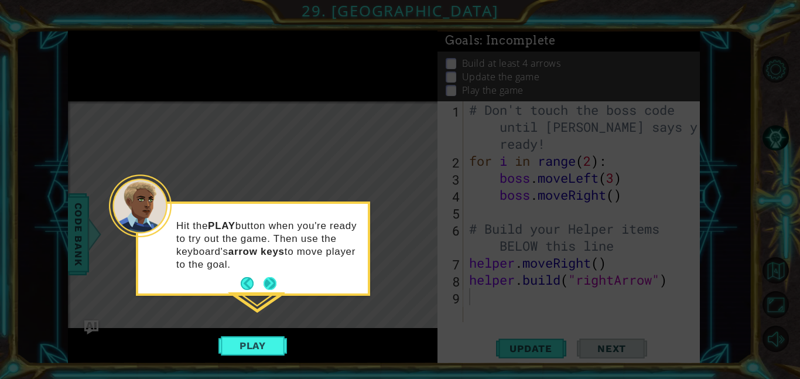
click at [277, 283] on button "Next" at bounding box center [270, 283] width 13 height 13
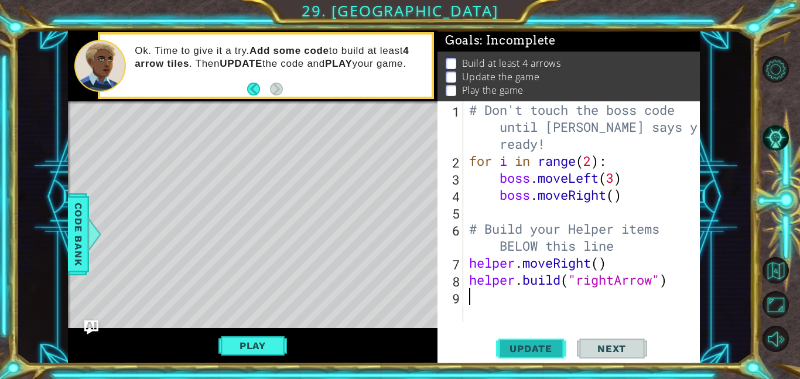
click at [524, 337] on button "Update" at bounding box center [531, 348] width 70 height 26
click at [267, 349] on button "Play" at bounding box center [253, 346] width 69 height 22
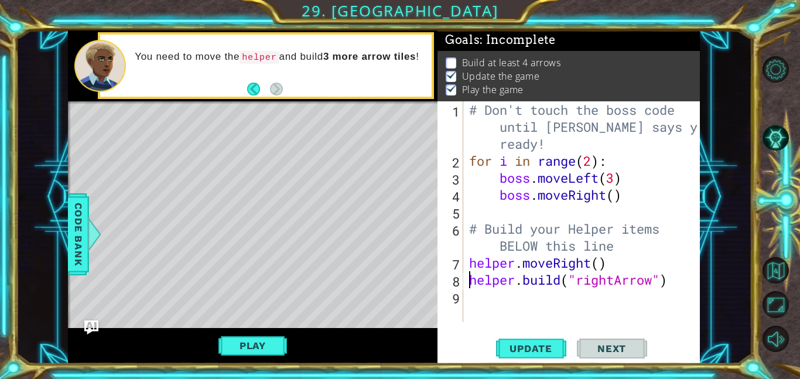
type textarea "# Build your Helper items BELOW this line"
click at [489, 300] on div "# Don't touch the boss code until [PERSON_NAME] says you're ready! for i in ran…" at bounding box center [585, 245] width 237 height 289
click at [471, 300] on div "# Don't touch the boss code until [PERSON_NAME] says you're ready! for i in ran…" at bounding box center [585, 245] width 237 height 289
click at [236, 343] on button "Play" at bounding box center [253, 346] width 69 height 22
click at [261, 344] on div "helper methods moveLeft(steps) moveRight(steps) moveUp(steps) moveDown(steps) b…" at bounding box center [384, 196] width 632 height 333
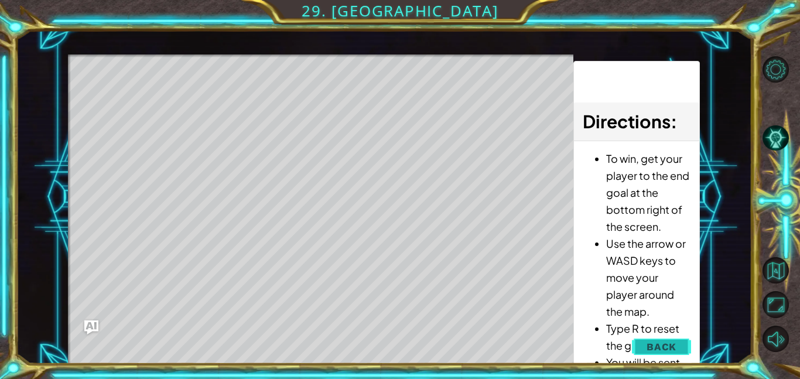
click at [653, 351] on span "Back" at bounding box center [662, 347] width 30 height 12
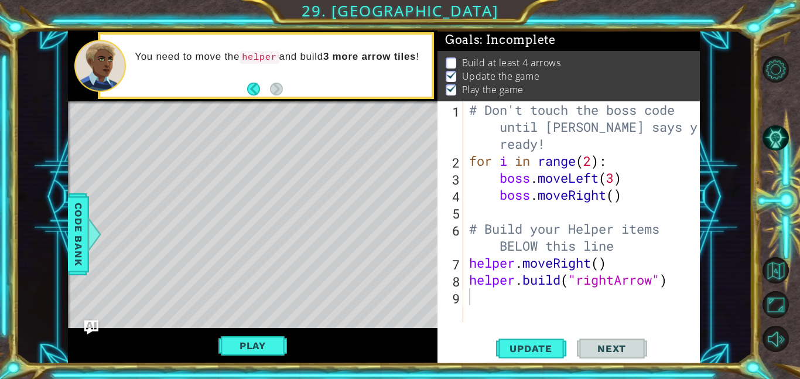
click at [527, 312] on div "# Don't touch the boss code until [PERSON_NAME] says you're ready! for i in ran…" at bounding box center [585, 245] width 237 height 289
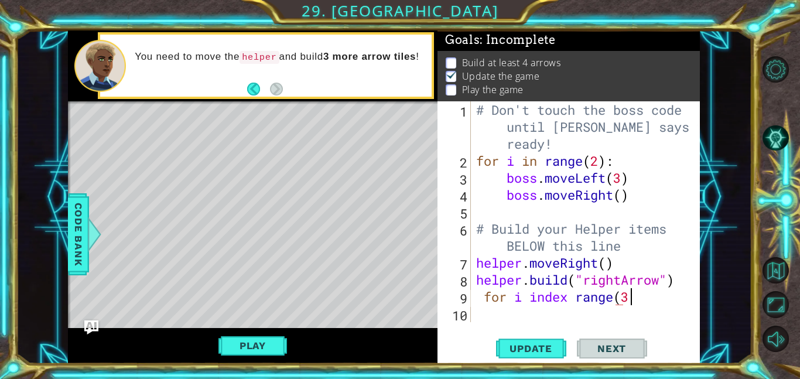
scroll to position [0, 6]
type textarea "for i index range(3):"
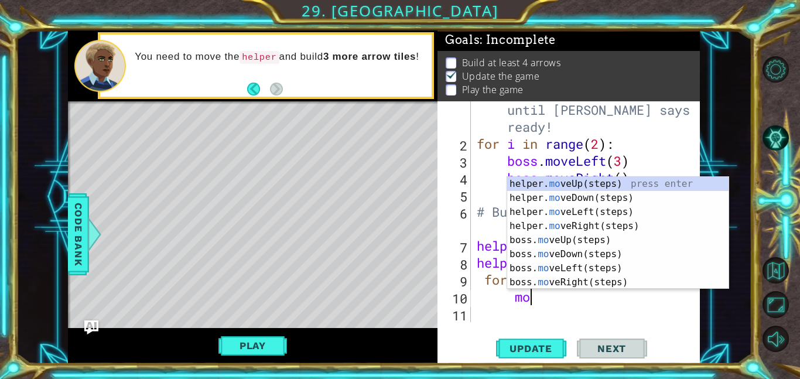
scroll to position [0, 2]
type textarea "move"
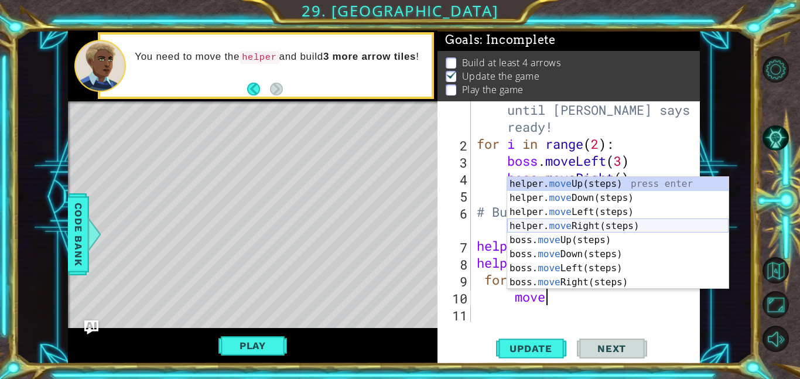
click at [588, 227] on div "helper. move Up(steps) press enter helper. move Down(steps) press enter helper.…" at bounding box center [617, 247] width 221 height 141
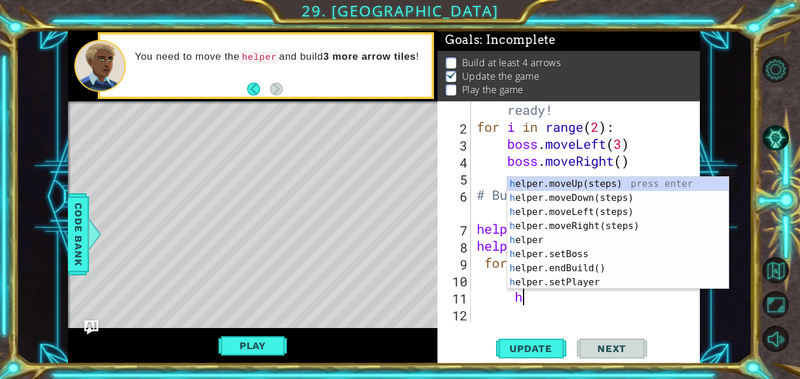
scroll to position [0, 2]
click at [575, 284] on div "hel per.moveUp(steps) press enter hel per.moveDown(steps) press enter hel per.m…" at bounding box center [617, 247] width 221 height 141
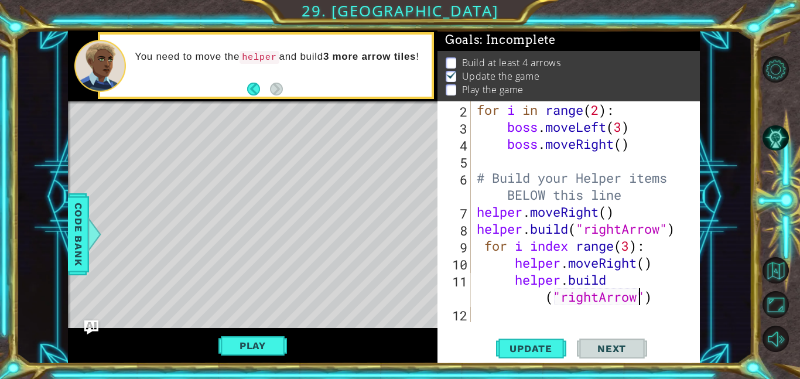
scroll to position [51, 0]
click at [533, 349] on span "Update" at bounding box center [531, 349] width 66 height 12
click at [536, 350] on span "Update" at bounding box center [531, 349] width 66 height 12
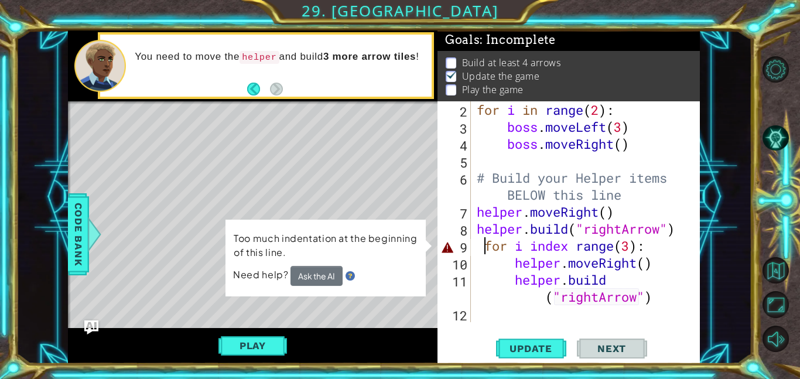
click at [485, 244] on div "for i in range ( 2 ) : boss . moveLeft ( 3 ) boss . moveRight ( ) # Build your …" at bounding box center [589, 228] width 229 height 255
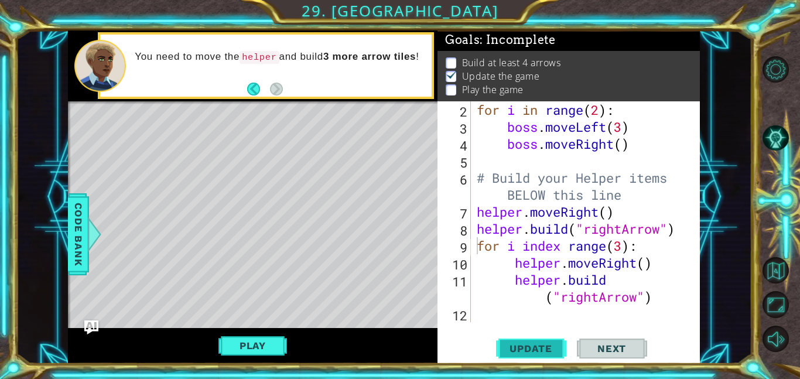
click at [544, 346] on span "Update" at bounding box center [531, 349] width 66 height 12
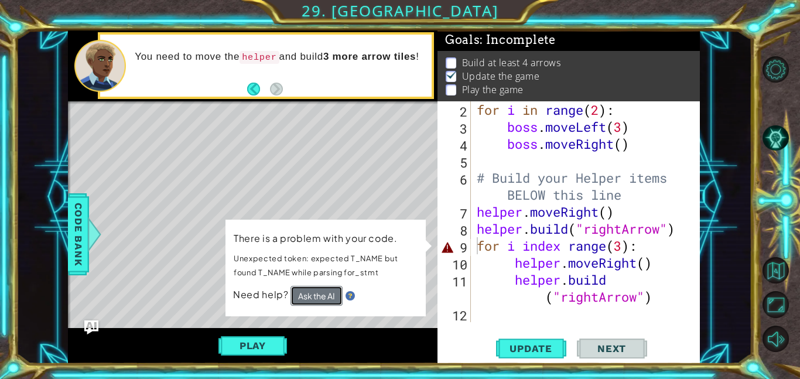
click at [307, 299] on button "Ask the AI" at bounding box center [317, 296] width 52 height 20
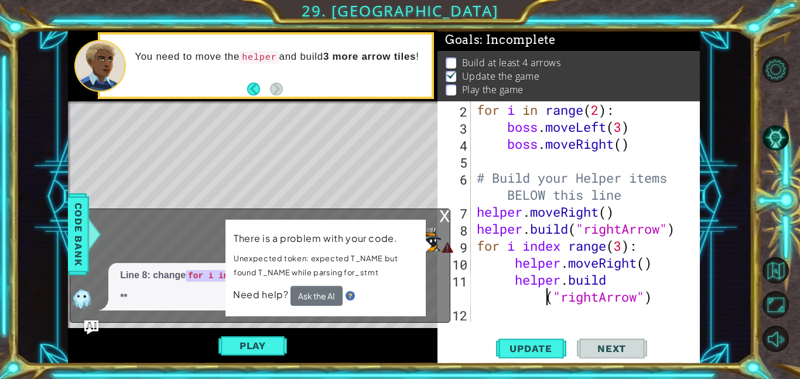
click at [497, 294] on div "for i in range ( 2 ) : boss . moveLeft ( 3 ) boss . moveRight ( ) # Build your …" at bounding box center [589, 228] width 229 height 255
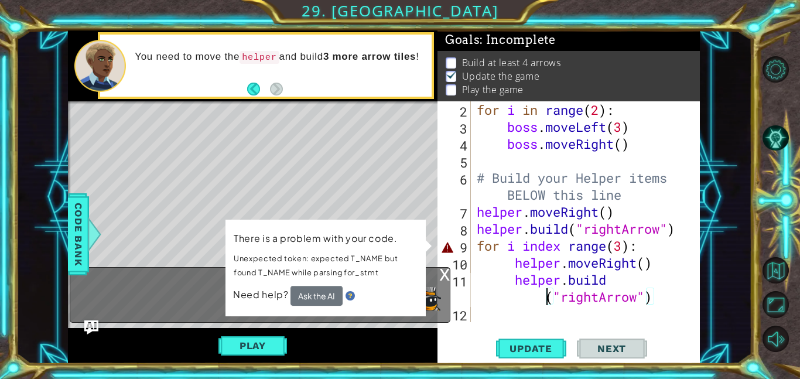
click at [479, 244] on div "for i in range ( 2 ) : boss . moveLeft ( 3 ) boss . moveRight ( ) # Build your …" at bounding box center [589, 228] width 229 height 255
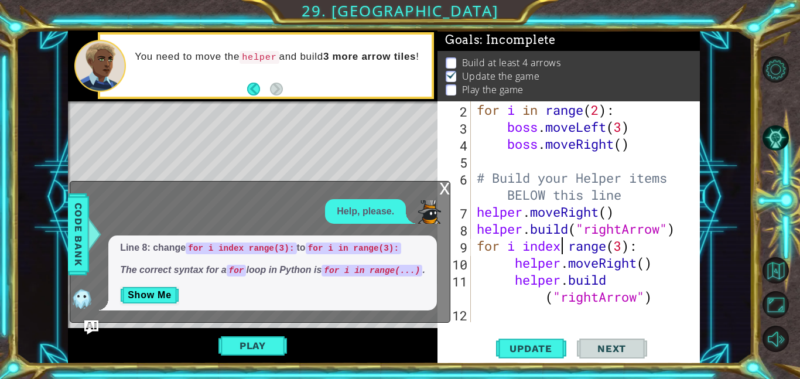
click at [558, 252] on div "for i in range ( 2 ) : boss . moveLeft ( 3 ) boss . moveRight ( ) # Build your …" at bounding box center [589, 228] width 229 height 255
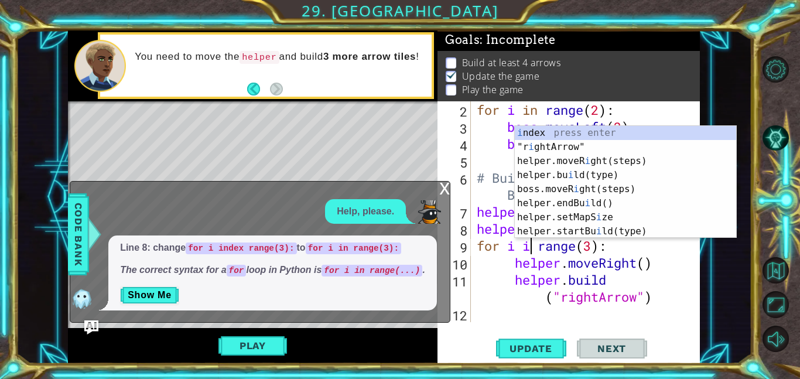
scroll to position [0, 2]
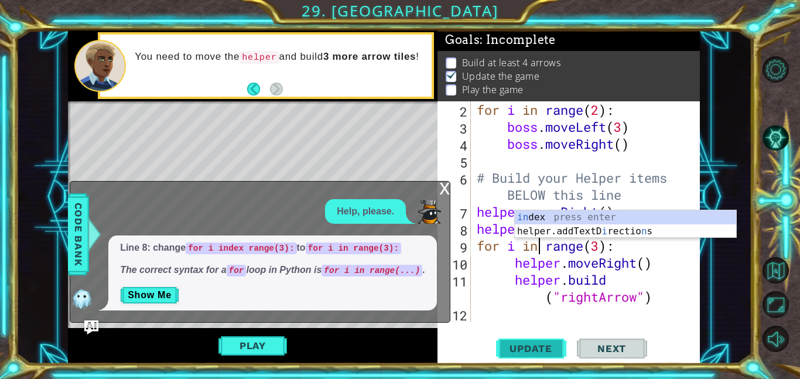
type textarea "for i in range(3):"
click at [530, 351] on span "Update" at bounding box center [531, 349] width 66 height 12
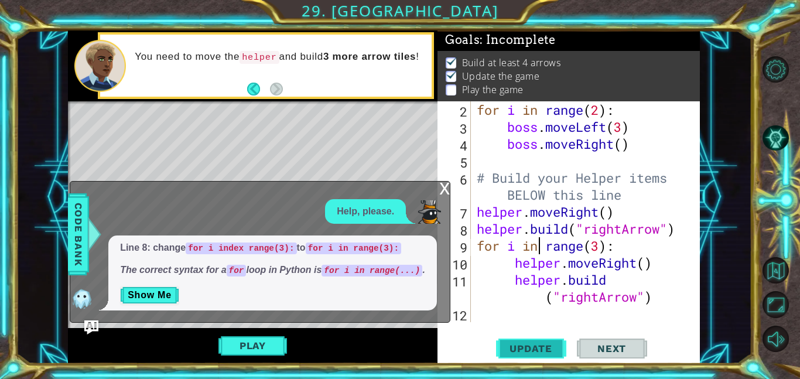
click at [534, 343] on span "Update" at bounding box center [531, 349] width 66 height 12
click at [444, 190] on div "x" at bounding box center [444, 188] width 11 height 12
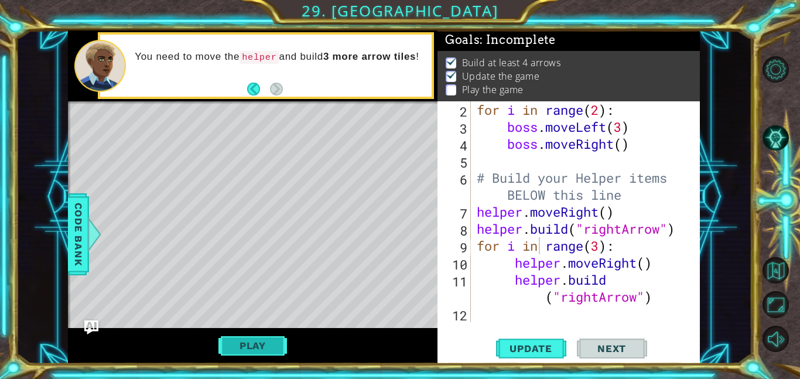
click at [279, 343] on button "Play" at bounding box center [253, 346] width 69 height 22
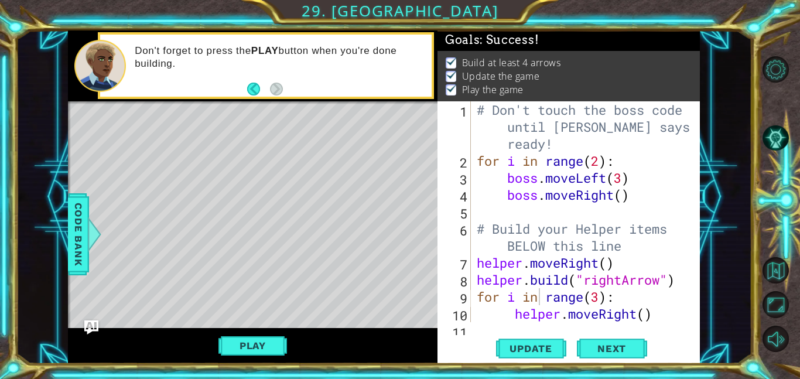
scroll to position [0, 0]
click at [606, 340] on button "Next" at bounding box center [612, 349] width 70 height 26
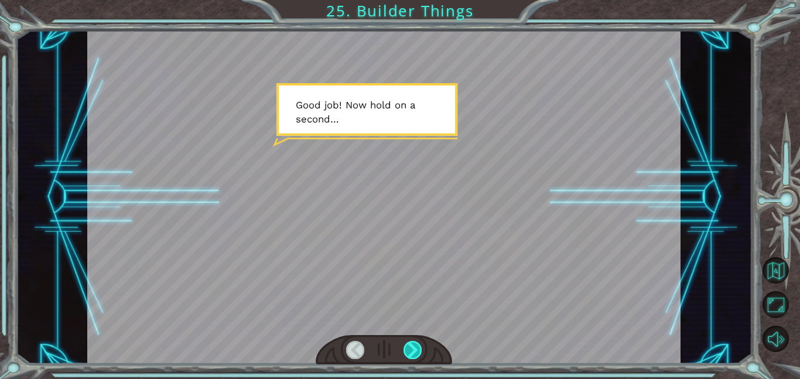
click at [419, 341] on div at bounding box center [413, 350] width 19 height 18
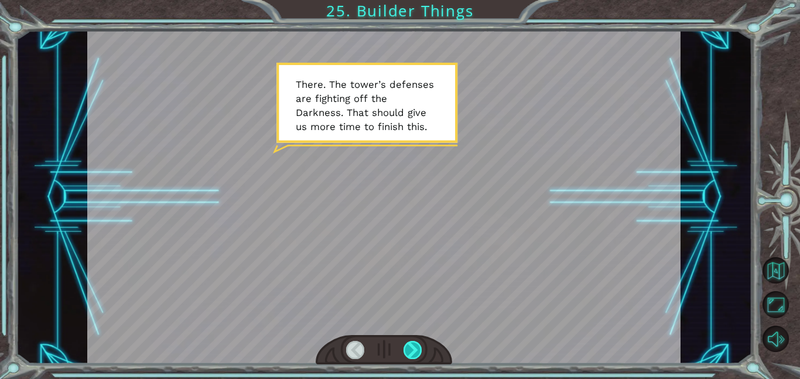
click at [417, 357] on div at bounding box center [413, 350] width 19 height 18
click at [419, 352] on div at bounding box center [413, 350] width 19 height 18
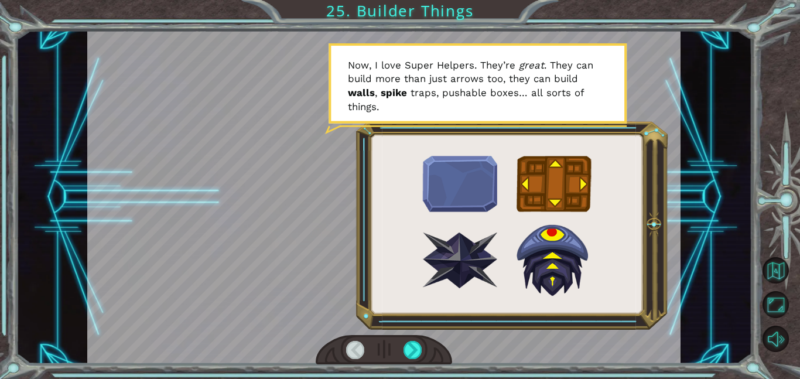
click at [399, 348] on div at bounding box center [384, 350] width 137 height 30
click at [415, 348] on div at bounding box center [413, 350] width 19 height 18
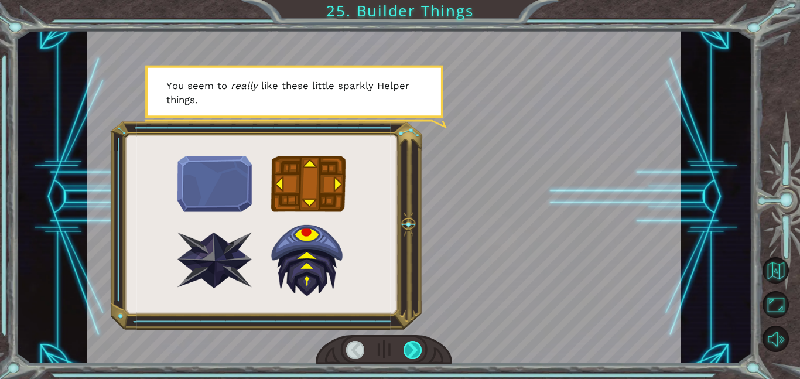
click at [410, 352] on div at bounding box center [413, 350] width 19 height 18
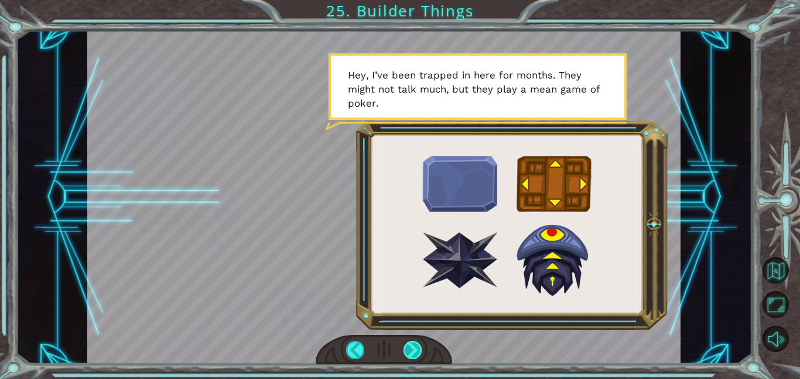
click at [413, 354] on div at bounding box center [413, 350] width 19 height 18
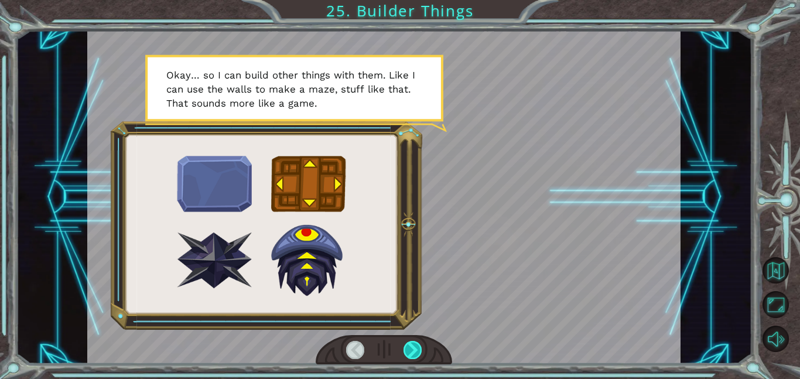
click at [411, 348] on div at bounding box center [413, 350] width 19 height 18
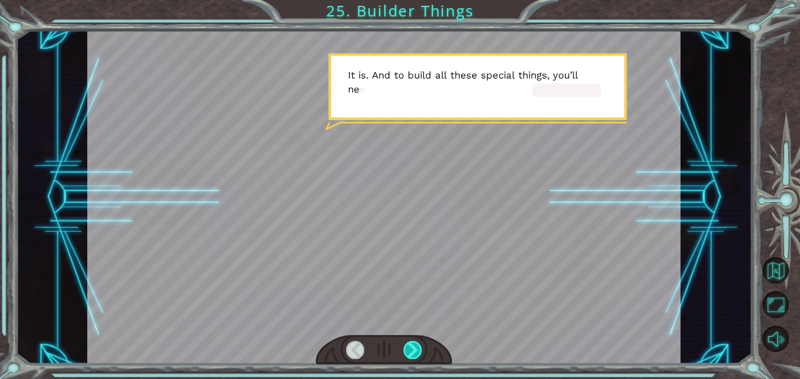
click at [411, 348] on div at bounding box center [413, 350] width 19 height 18
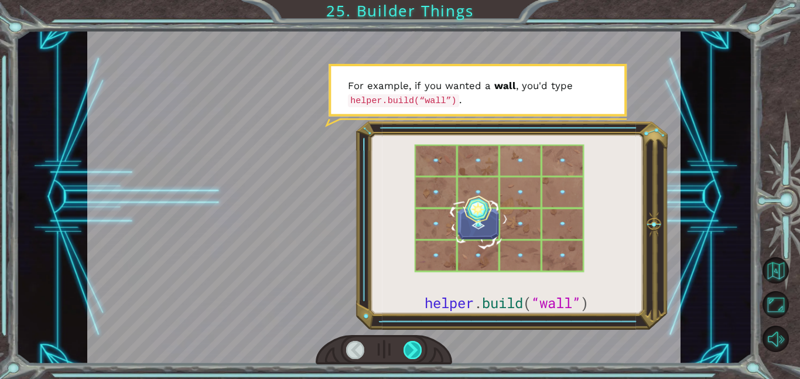
click at [411, 348] on div at bounding box center [413, 350] width 19 height 18
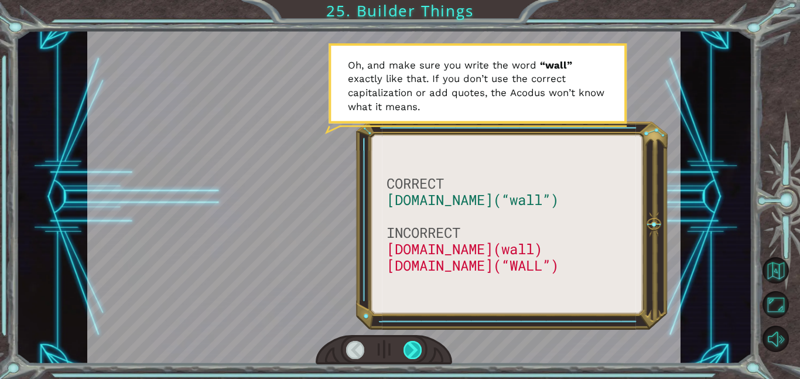
click at [411, 348] on div at bounding box center [413, 350] width 19 height 18
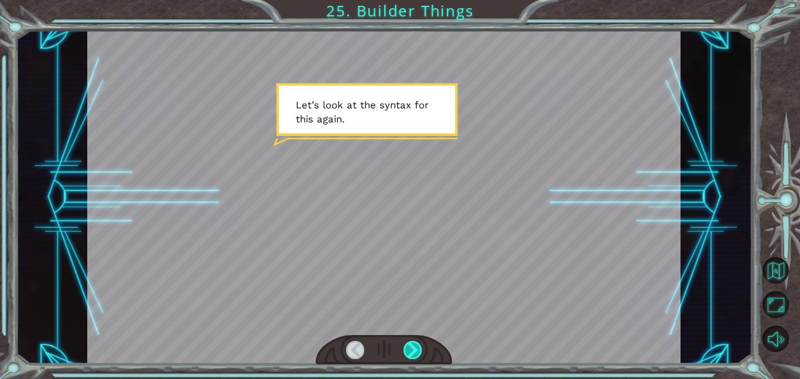
click at [411, 348] on div at bounding box center [413, 350] width 19 height 18
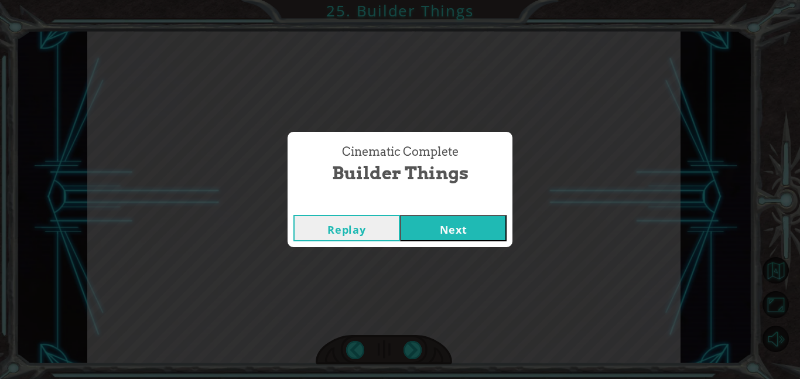
click at [461, 215] on button "Next" at bounding box center [453, 228] width 107 height 26
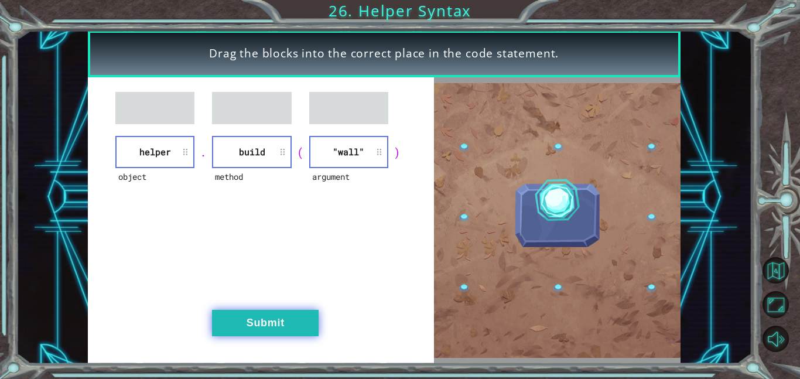
click at [290, 321] on button "Submit" at bounding box center [265, 323] width 107 height 26
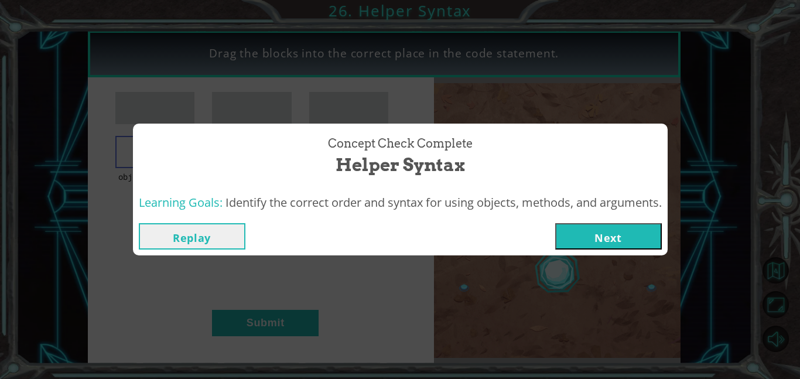
click at [602, 231] on button "Next" at bounding box center [608, 236] width 107 height 26
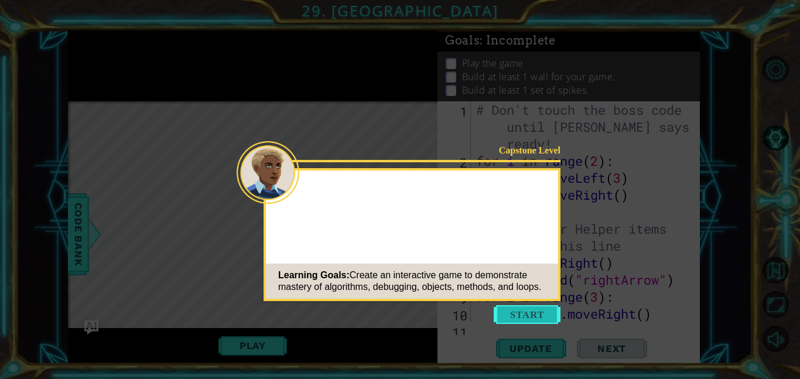
click at [527, 315] on button "Start" at bounding box center [527, 314] width 67 height 19
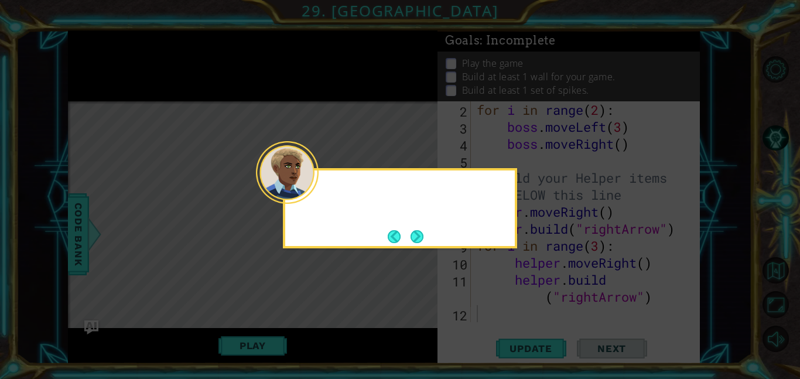
scroll to position [51, 0]
click at [411, 234] on button "Next" at bounding box center [417, 236] width 13 height 13
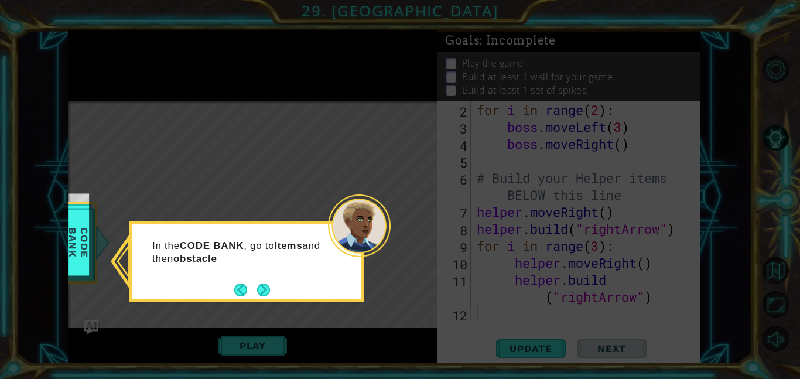
click at [422, 235] on icon at bounding box center [400, 189] width 800 height 379
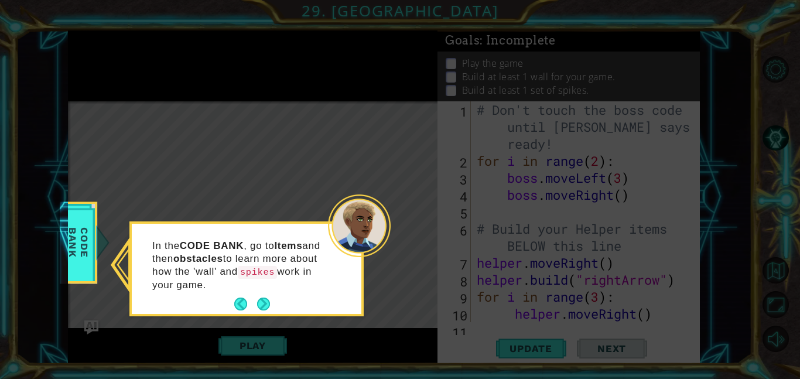
scroll to position [0, 0]
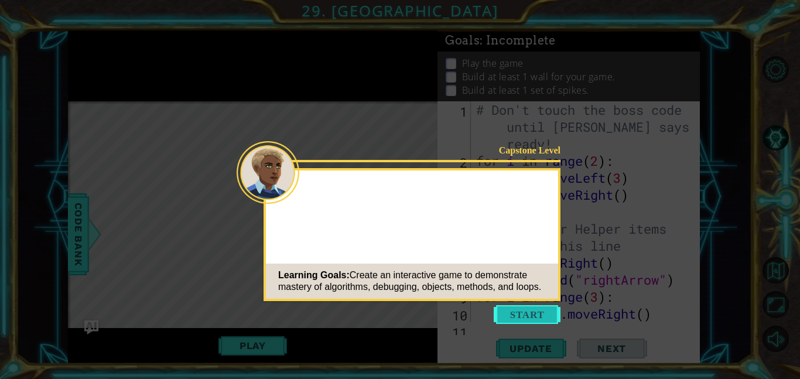
click at [513, 318] on button "Start" at bounding box center [527, 314] width 67 height 19
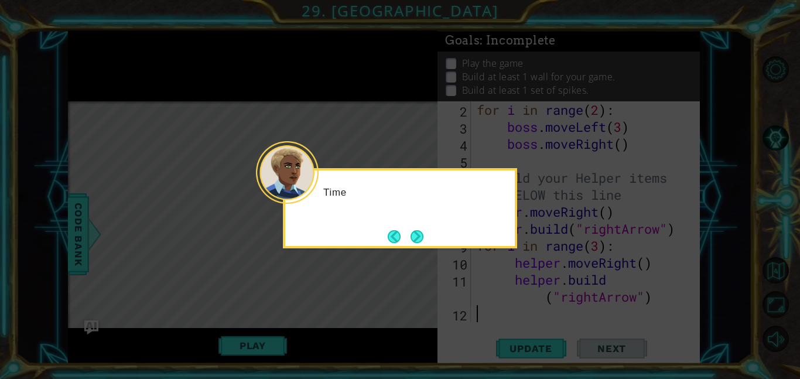
scroll to position [51, 0]
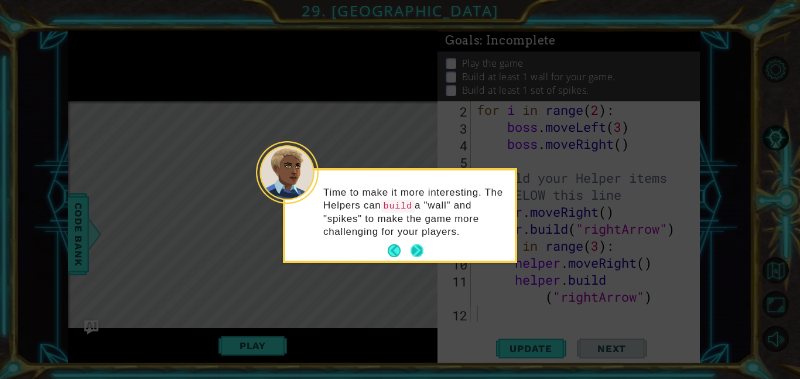
click at [418, 248] on button "Next" at bounding box center [417, 250] width 13 height 13
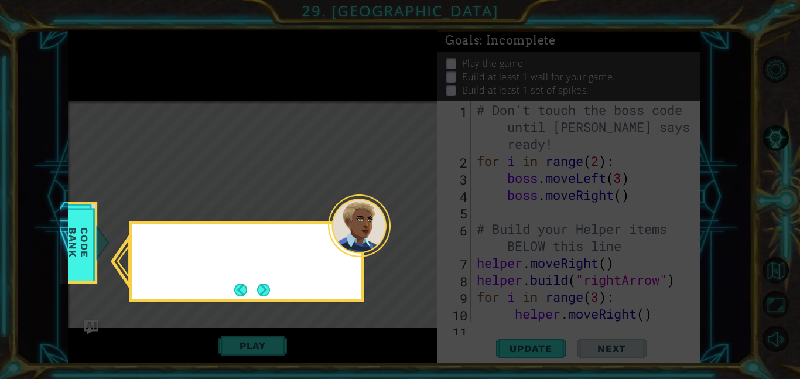
scroll to position [0, 0]
